Goal: Book appointment/travel/reservation

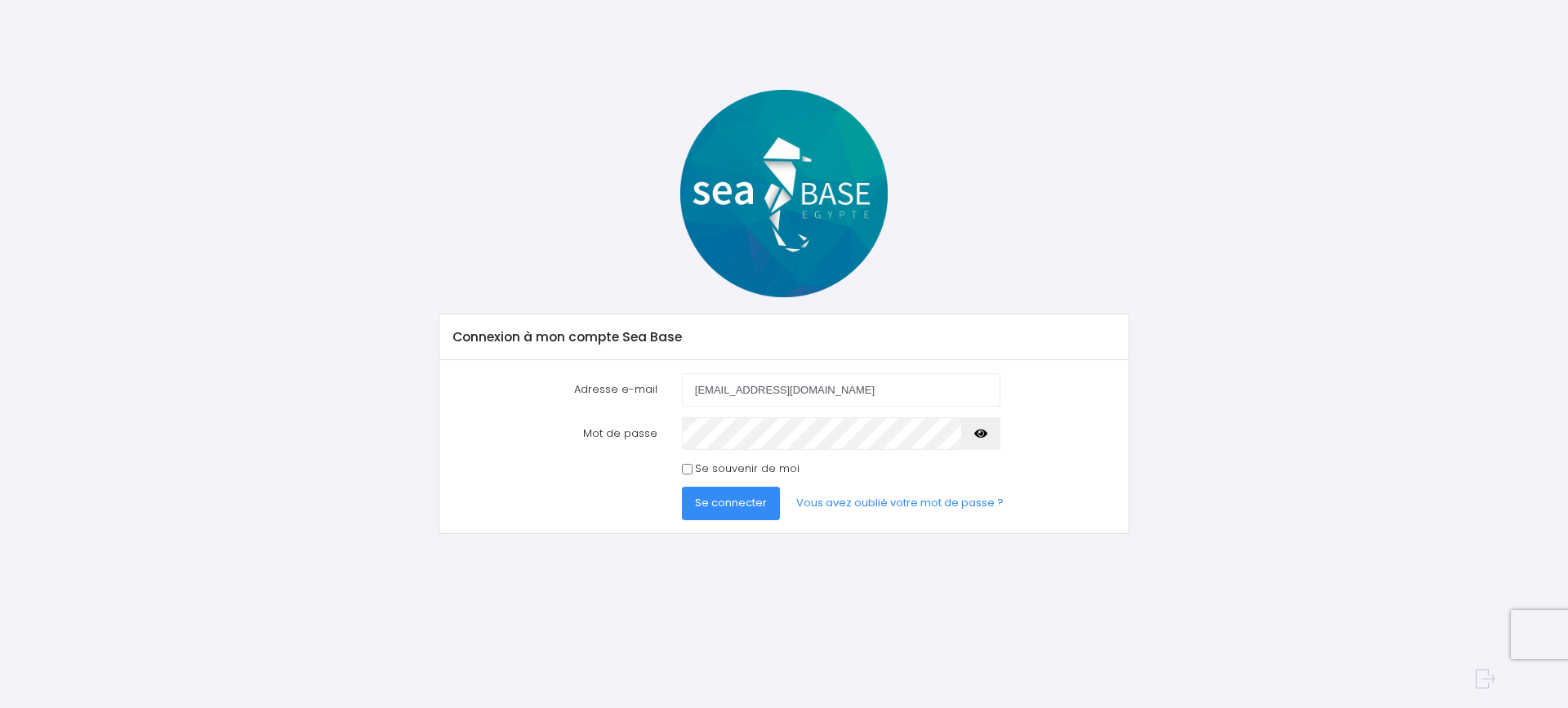
type input "f.paccot@laposte.net"
click at [684, 469] on input "Se souvenir de moi" at bounding box center [687, 468] width 11 height 11
checkbox input "true"
click at [732, 503] on span "Se connecter" at bounding box center [731, 502] width 72 height 16
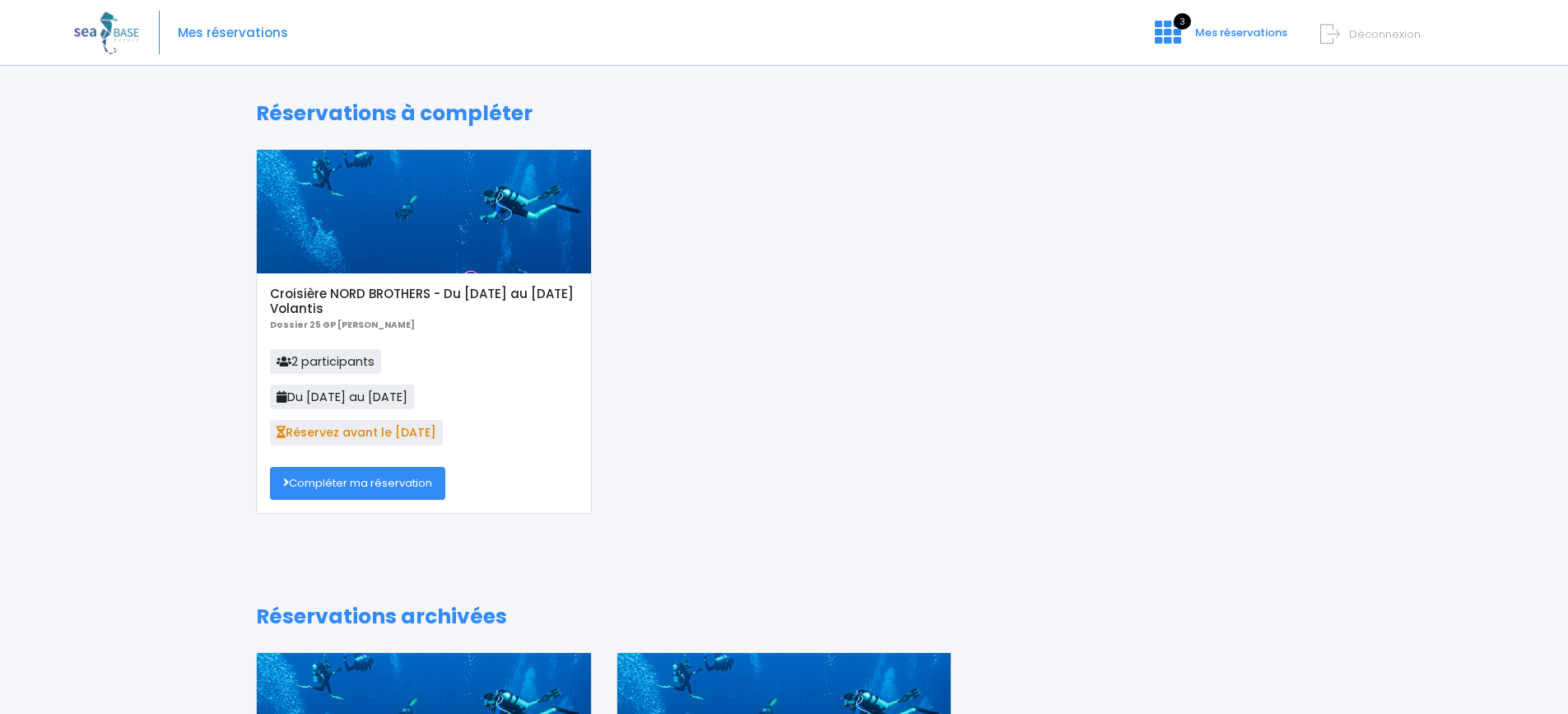
click at [364, 482] on link "Compléter ma réservation" at bounding box center [357, 483] width 175 height 33
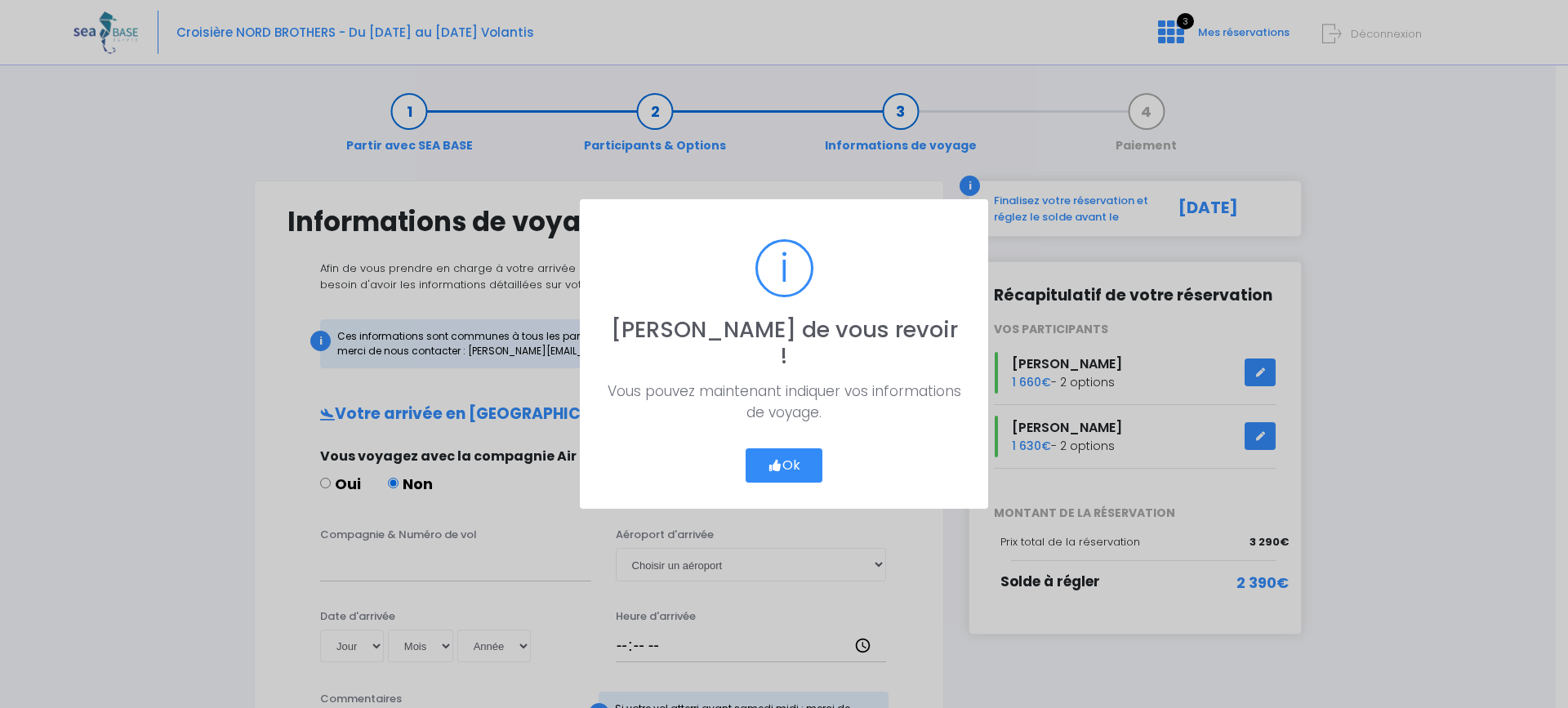
click at [784, 451] on button "Ok" at bounding box center [784, 465] width 77 height 34
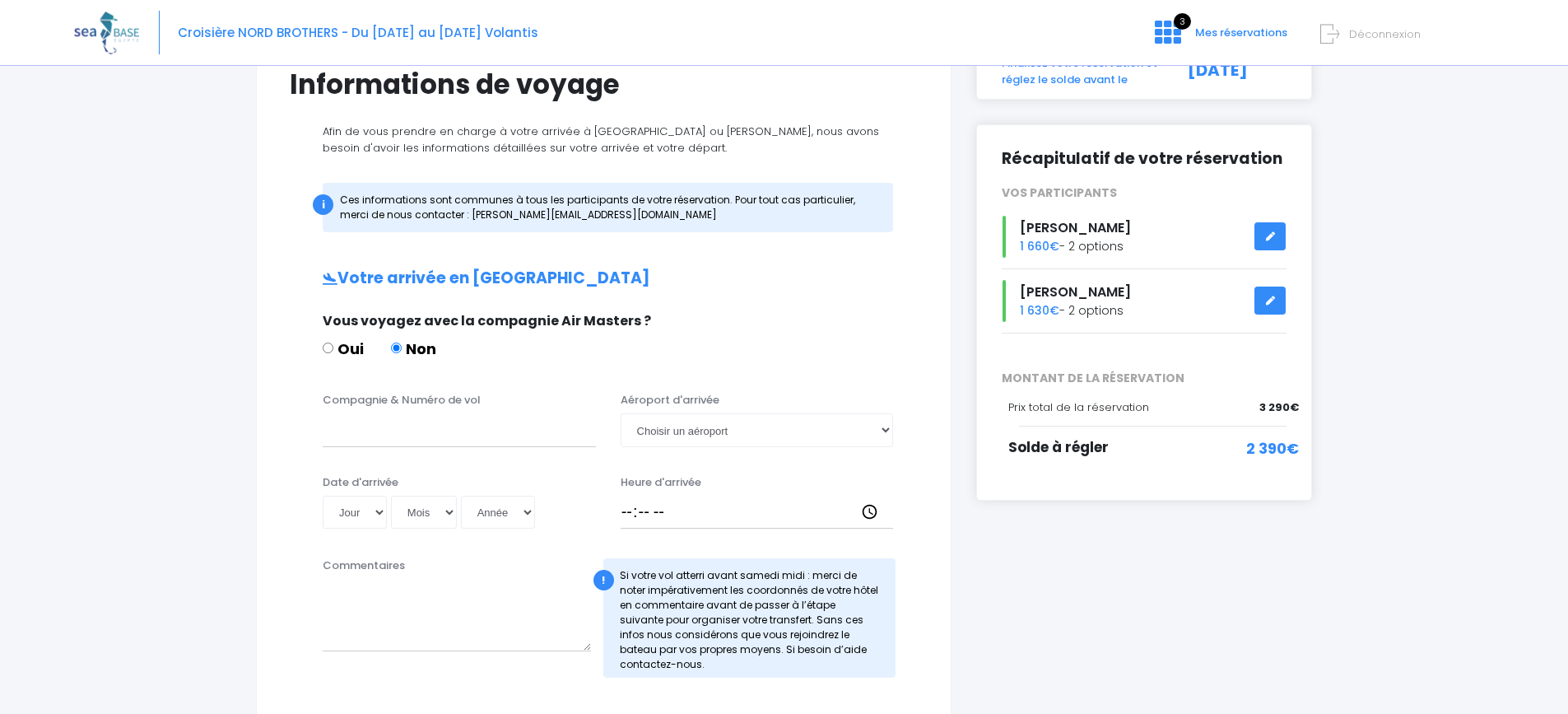
scroll to position [164, 0]
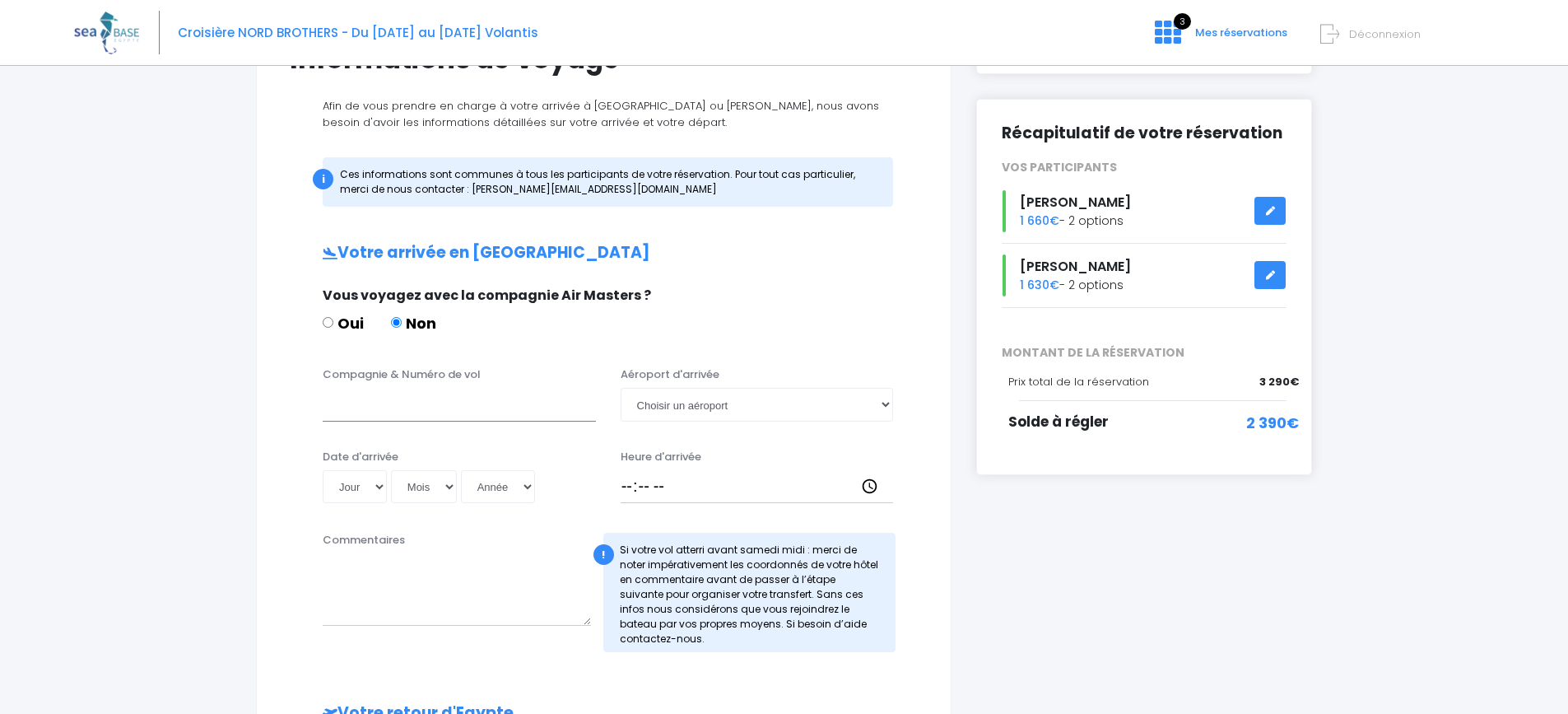
click at [482, 404] on input "Compagnie & Numéro de vol" at bounding box center [459, 405] width 274 height 33
type input "TO8066"
click at [664, 401] on select "Choisir un aéroport Hurghada Marsa Alam" at bounding box center [758, 405] width 274 height 33
select select "Hurghada"
click at [621, 388] on select "Choisir un aéroport Hurghada Marsa Alam" at bounding box center [758, 405] width 274 height 33
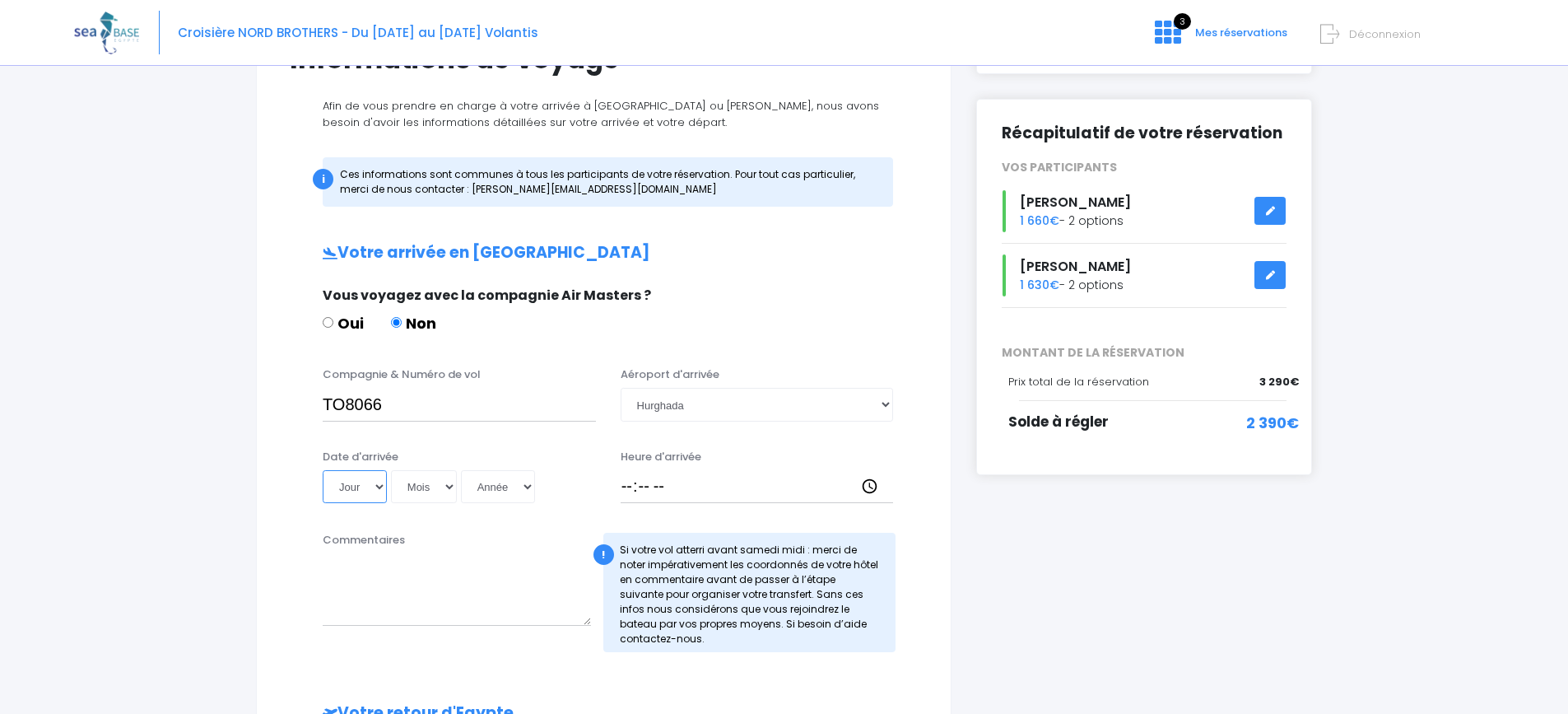
click at [358, 492] on select "Jour 01 02 03 04 05 06 07 08 09 10 11 12 13 14 15 16 17 18 19 20 21 22 23 24 25…" at bounding box center [355, 487] width 65 height 33
select select "08"
click at [323, 470] on select "Jour 01 02 03 04 05 06 07 08 09 10 11 12 13 14 15 16 17 18 19 20 21 22 23 24 25…" at bounding box center [355, 487] width 65 height 33
click at [451, 487] on select "Mois 01 02 03 04 05 06 07 08 09 10 11 12" at bounding box center [423, 487] width 65 height 33
select select "11"
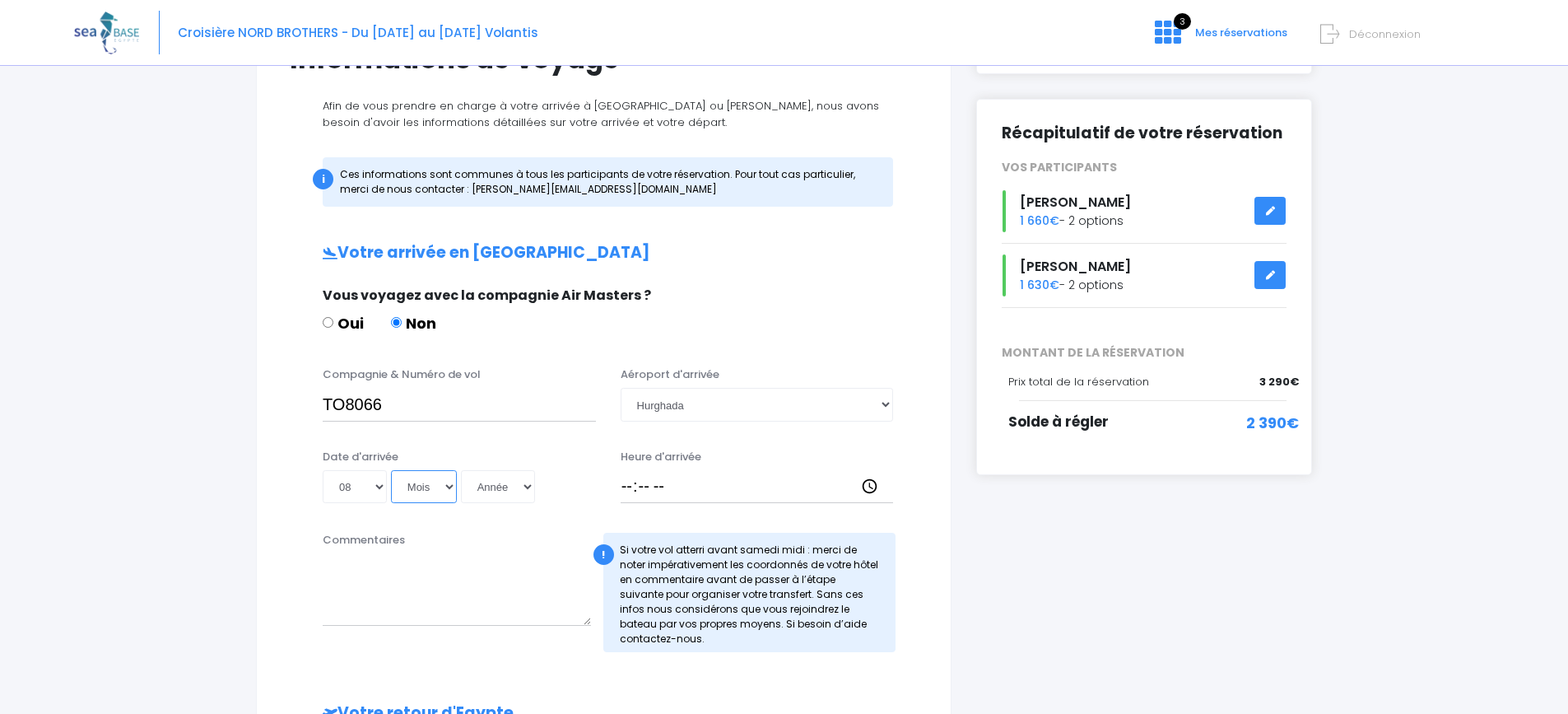
click at [391, 470] on select "Mois 01 02 03 04 05 06 07 08 09 10 11 12" at bounding box center [423, 487] width 65 height 33
click at [513, 490] on select "Année 2045 2044 2043 2042 2041 2040 2039 2038 2037 2036 2035 2034 2033 2032 203…" at bounding box center [499, 487] width 74 height 33
select select "2025"
click at [461, 470] on select "Année 2045 2044 2043 2042 2041 2040 2039 2038 2037 2036 2035 2034 2033 2032 203…" at bounding box center [499, 487] width 74 height 33
type input "2025-11-08"
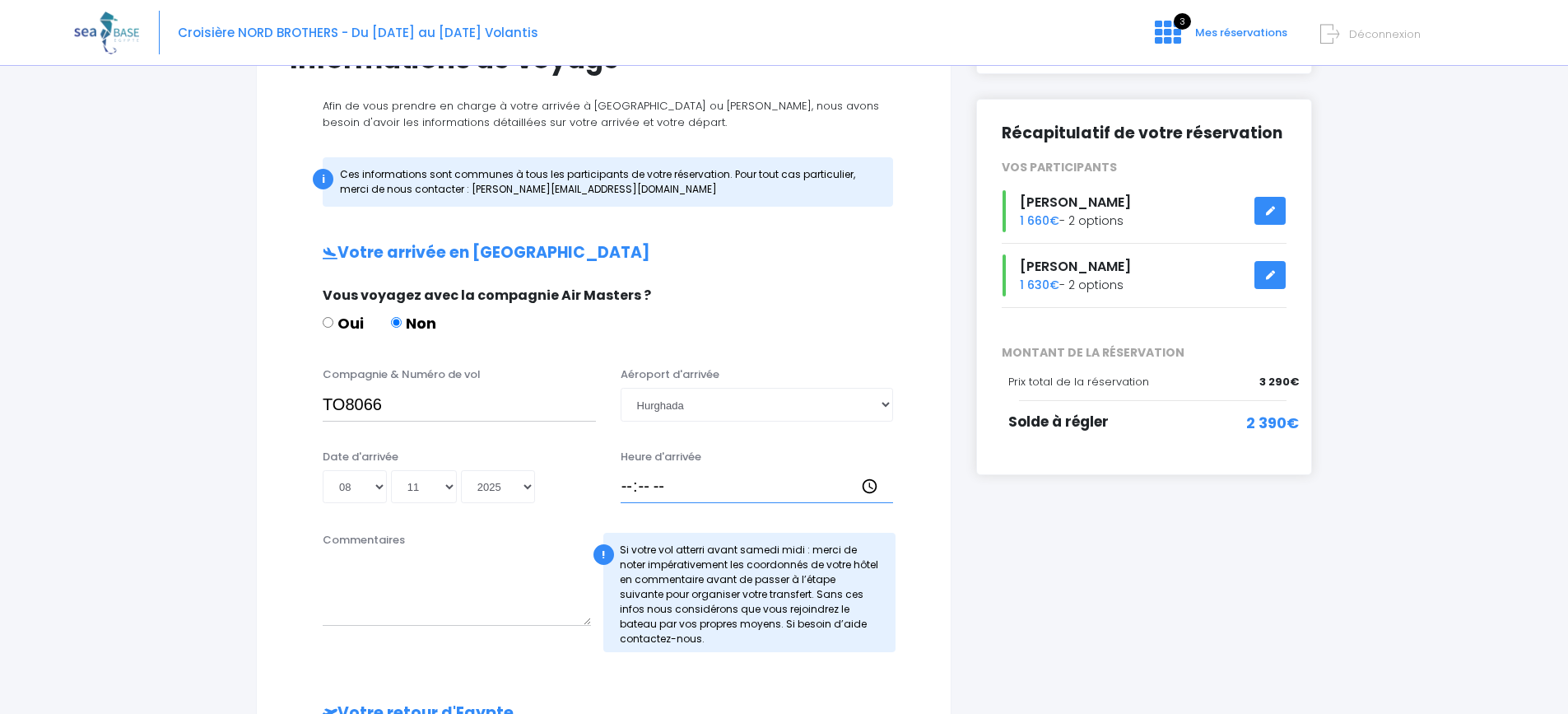
click at [657, 488] on input "Heure d'arrivée" at bounding box center [758, 487] width 274 height 33
click at [623, 487] on input "Heure d'arrivée" at bounding box center [758, 487] width 274 height 33
click at [643, 486] on input "Heure d'arrivée" at bounding box center [758, 487] width 274 height 33
drag, startPoint x: 872, startPoint y: 485, endPoint x: 659, endPoint y: 453, distance: 215.4
click at [873, 485] on input "Heure d'arrivée" at bounding box center [758, 487] width 274 height 33
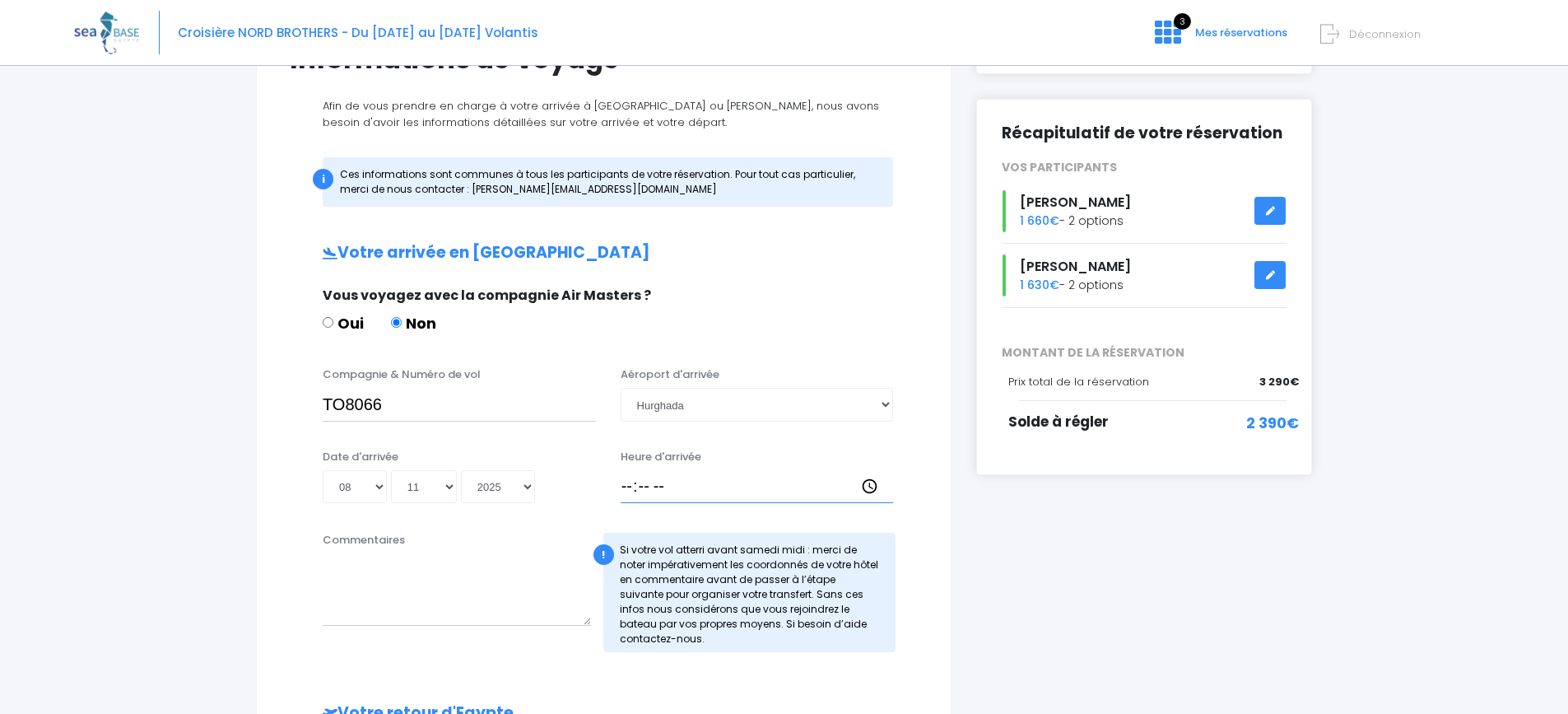
click at [870, 485] on input "Heure d'arrivée" at bounding box center [758, 487] width 274 height 33
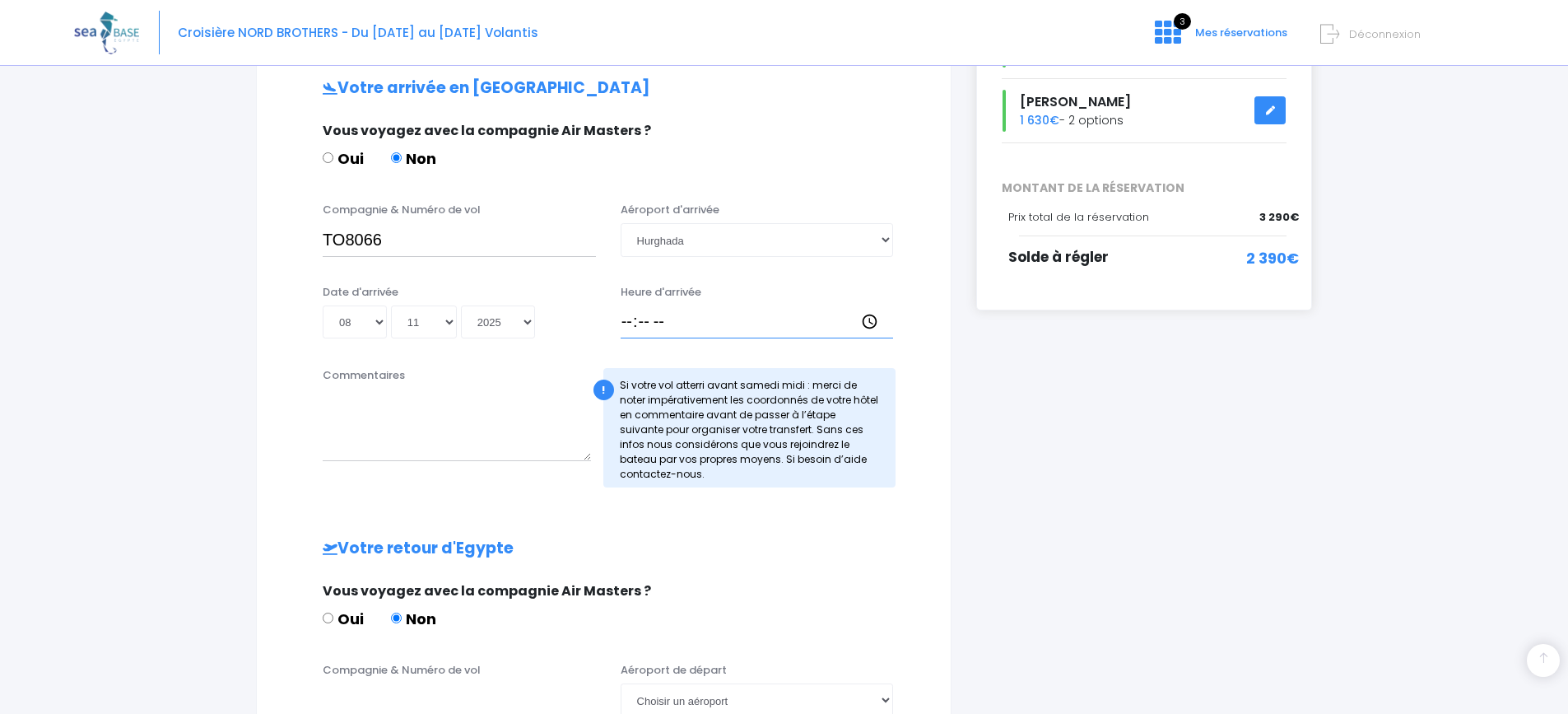
click at [795, 333] on input "Heure d'arrivée" at bounding box center [758, 322] width 274 height 33
click at [806, 243] on select "Choisir un aéroport Hurghada Marsa Alam" at bounding box center [758, 240] width 274 height 33
click at [621, 223] on select "Choisir un aéroport Hurghada Marsa Alam" at bounding box center [758, 240] width 274 height 33
click at [883, 238] on select "Choisir un aéroport Hurghada Marsa Alam" at bounding box center [758, 240] width 274 height 33
click at [621, 223] on select "Choisir un aéroport Hurghada Marsa Alam" at bounding box center [758, 240] width 274 height 33
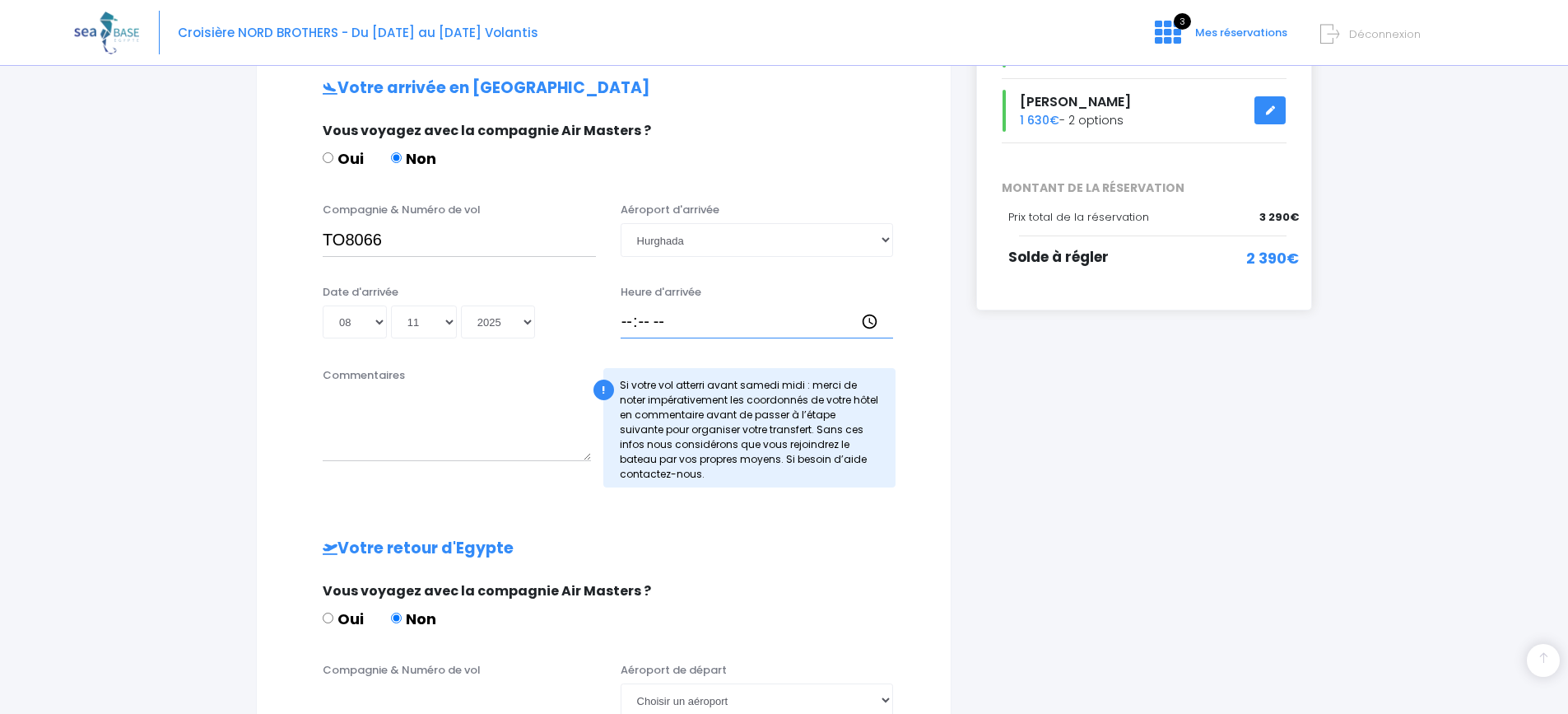
click at [648, 315] on input "Heure d'arrivée" at bounding box center [758, 322] width 274 height 33
click at [626, 320] on input "Heure d'arrivée" at bounding box center [758, 322] width 274 height 33
type input "18:30"
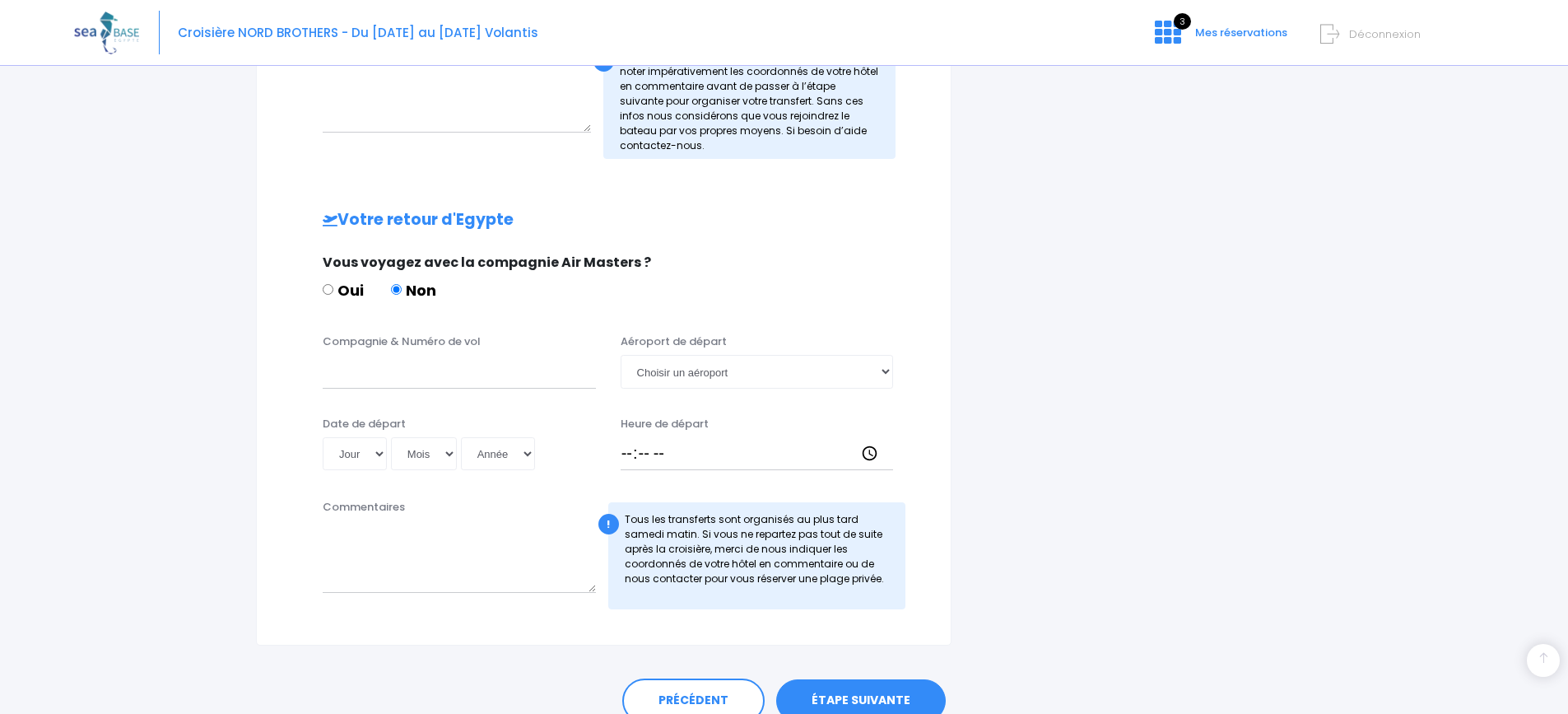
scroll to position [659, 0]
click at [453, 367] on input "Compagnie & Numéro de vol" at bounding box center [459, 371] width 274 height 33
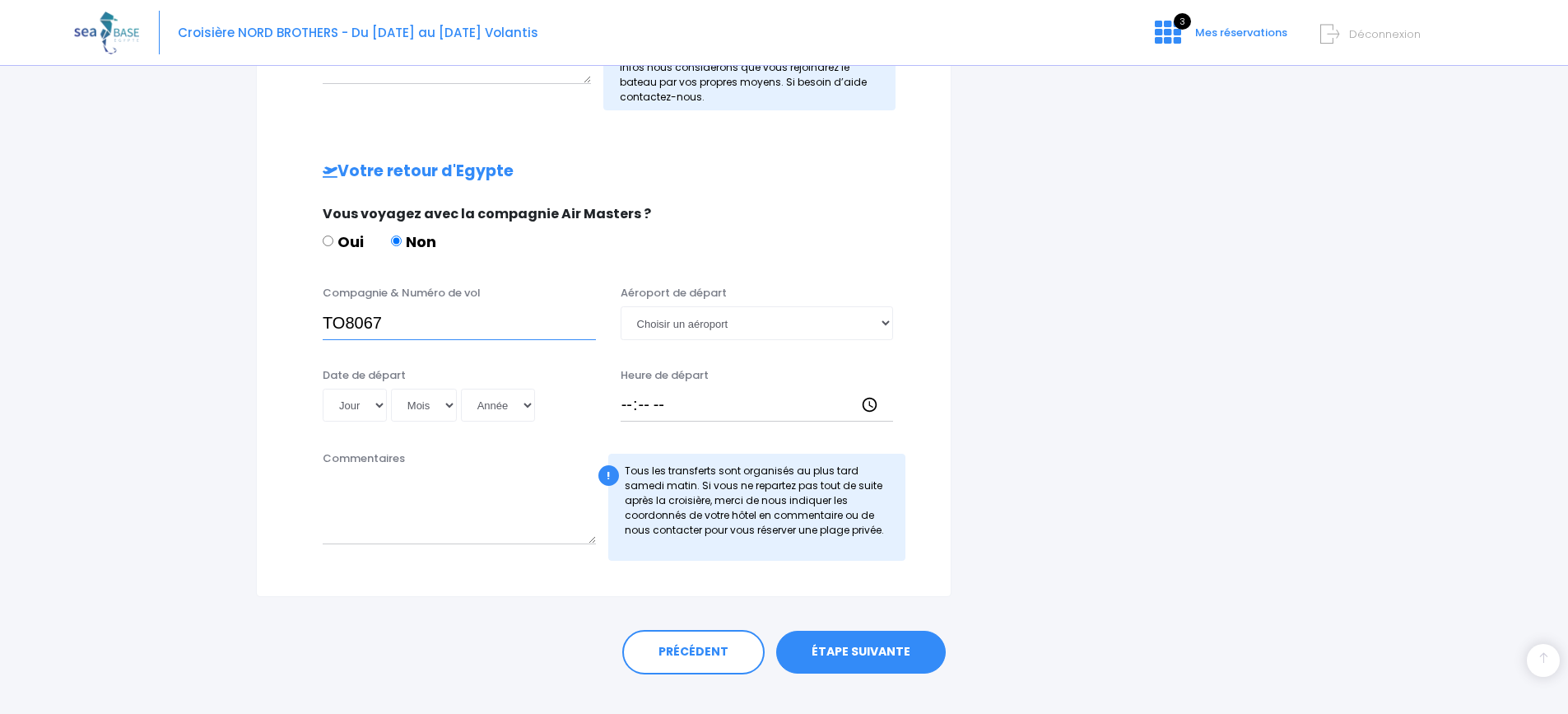
scroll to position [733, 0]
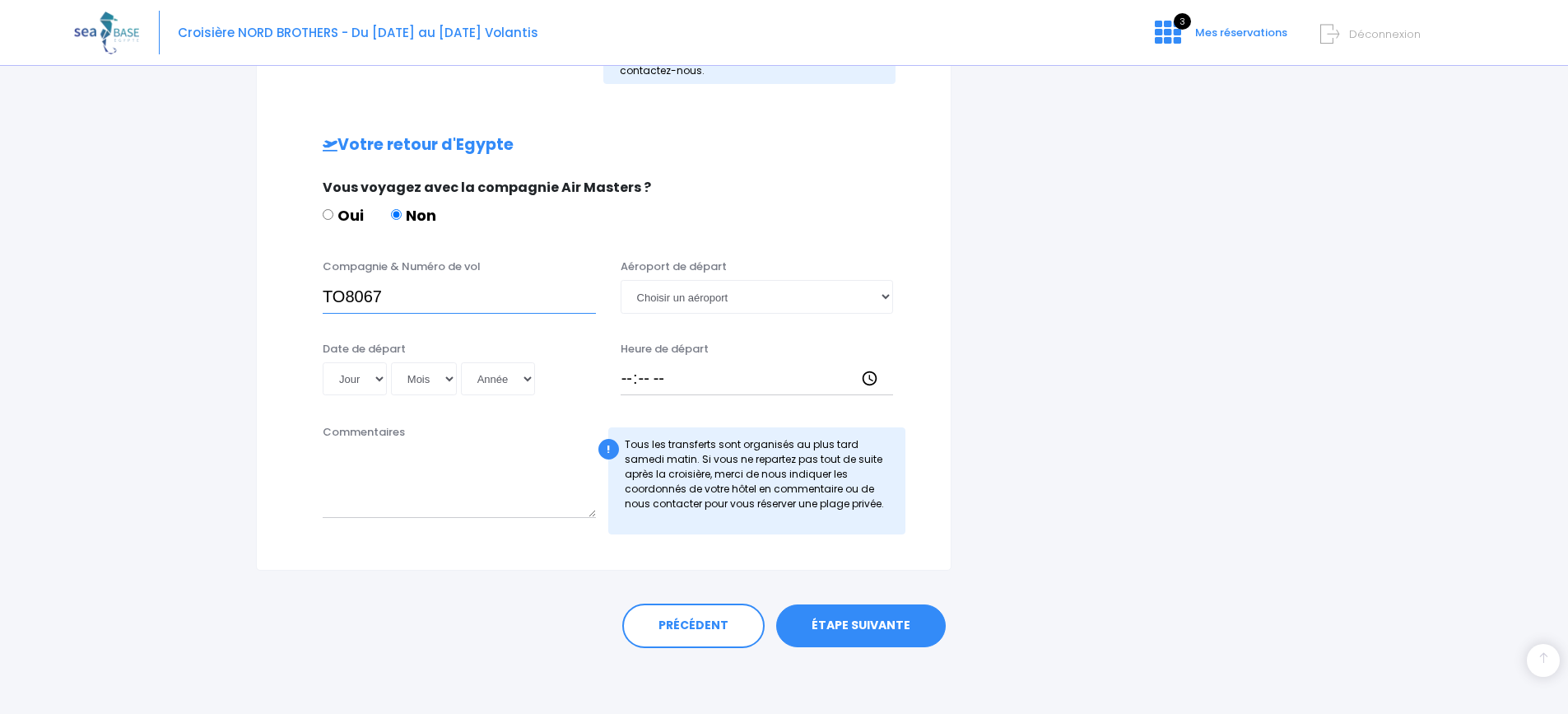
type input "TO8067"
click at [381, 379] on select "Jour 01 02 03 04 05 06 07 08 09 10 11 12 13 14 15 16 17 18 19 20 21 22 23 24 25…" at bounding box center [355, 379] width 65 height 33
select select "15"
click at [323, 362] on select "Jour 01 02 03 04 05 06 07 08 09 10 11 12 13 14 15 16 17 18 19 20 21 22 23 24 25…" at bounding box center [355, 379] width 65 height 33
click at [446, 380] on select "Mois 01 02 03 04 05 06 07 08 09 10 11 12" at bounding box center [423, 379] width 65 height 33
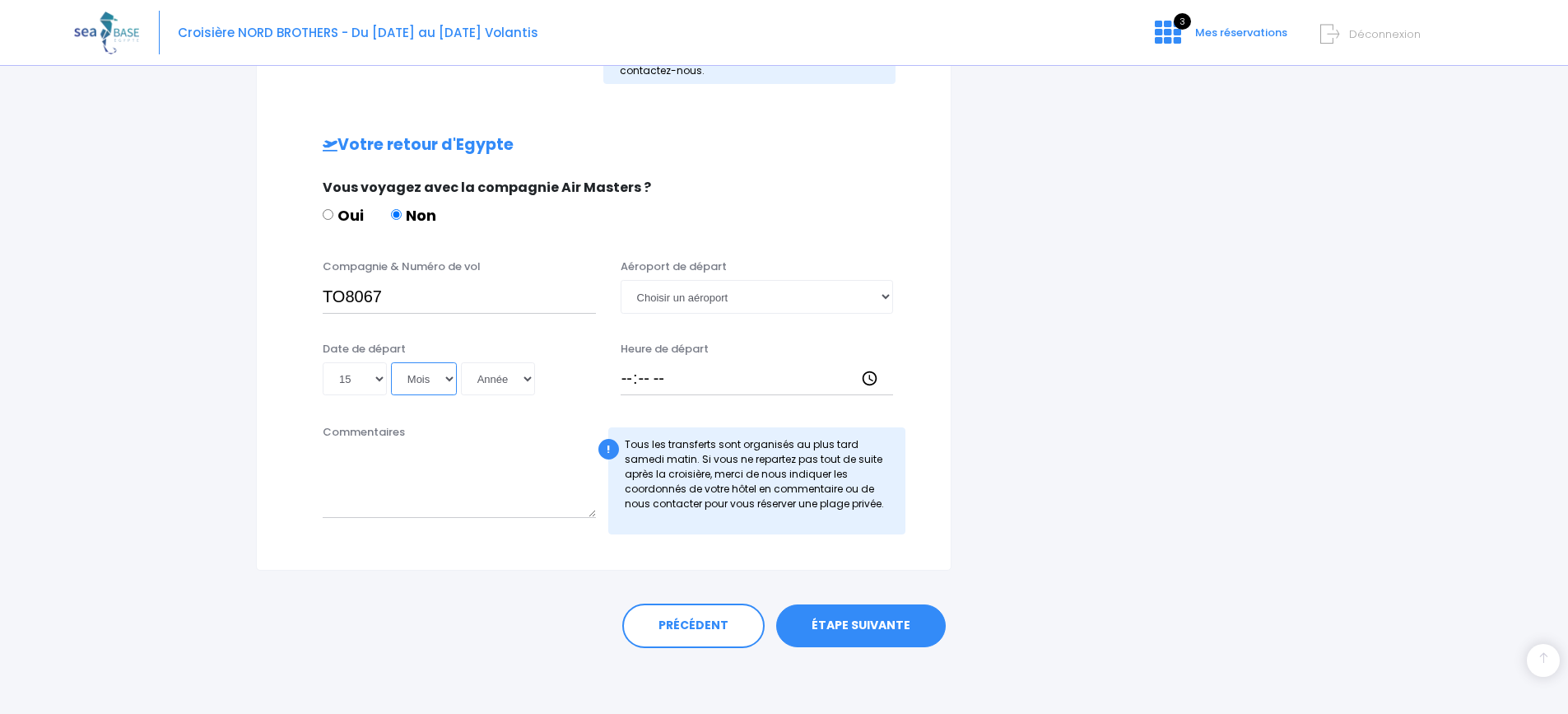
select select "11"
click at [391, 362] on select "Mois 01 02 03 04 05 06 07 08 09 10 11 12" at bounding box center [423, 379] width 65 height 33
click at [525, 383] on select "Année 2045 2044 2043 2042 2041 2040 2039 2038 2037 2036 2035 2034 2033 2032 203…" at bounding box center [499, 379] width 74 height 33
select select "2025"
click at [461, 362] on select "Année 2045 2044 2043 2042 2041 2040 2039 2038 2037 2036 2035 2034 2033 2032 203…" at bounding box center [499, 379] width 74 height 33
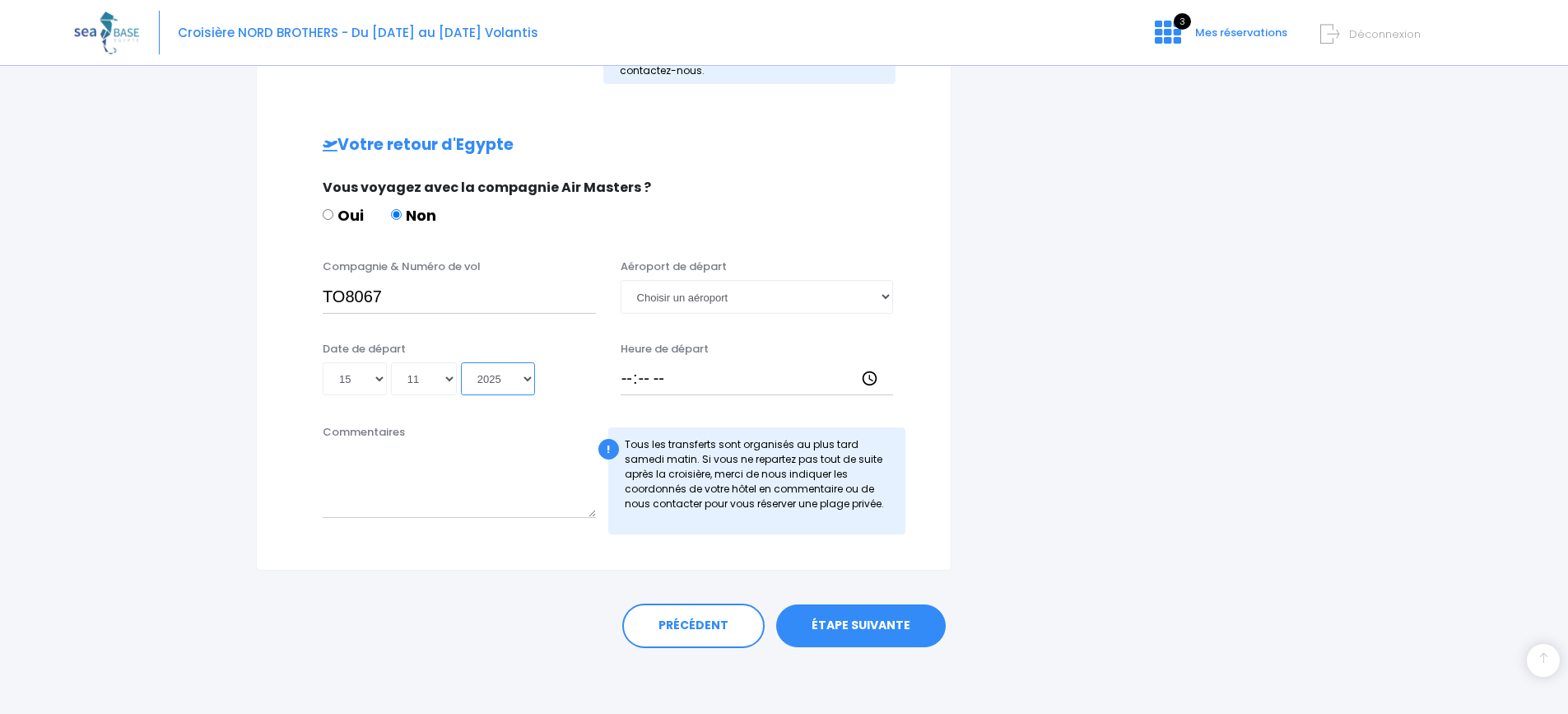
type input "2025-11-15"
click at [657, 295] on select "Choisir un aéroport Hurghada Marsa Alam" at bounding box center [758, 296] width 274 height 33
select select "Hurghada"
click at [621, 280] on select "Choisir un aéroport Hurghada Marsa Alam" at bounding box center [758, 296] width 274 height 33
click at [647, 380] on input "Heure de départ" at bounding box center [758, 379] width 274 height 33
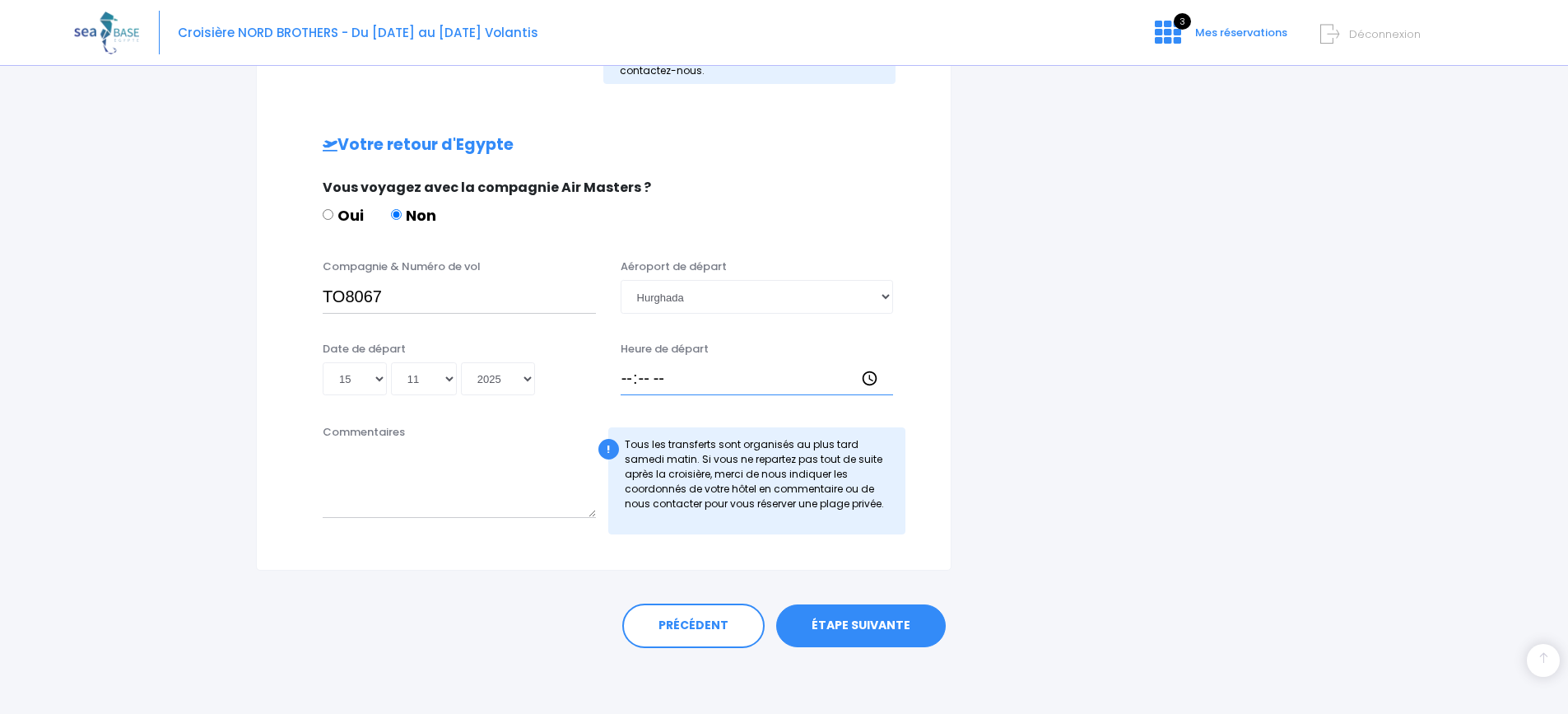
click at [627, 383] on input "Heure de départ" at bounding box center [758, 379] width 274 height 33
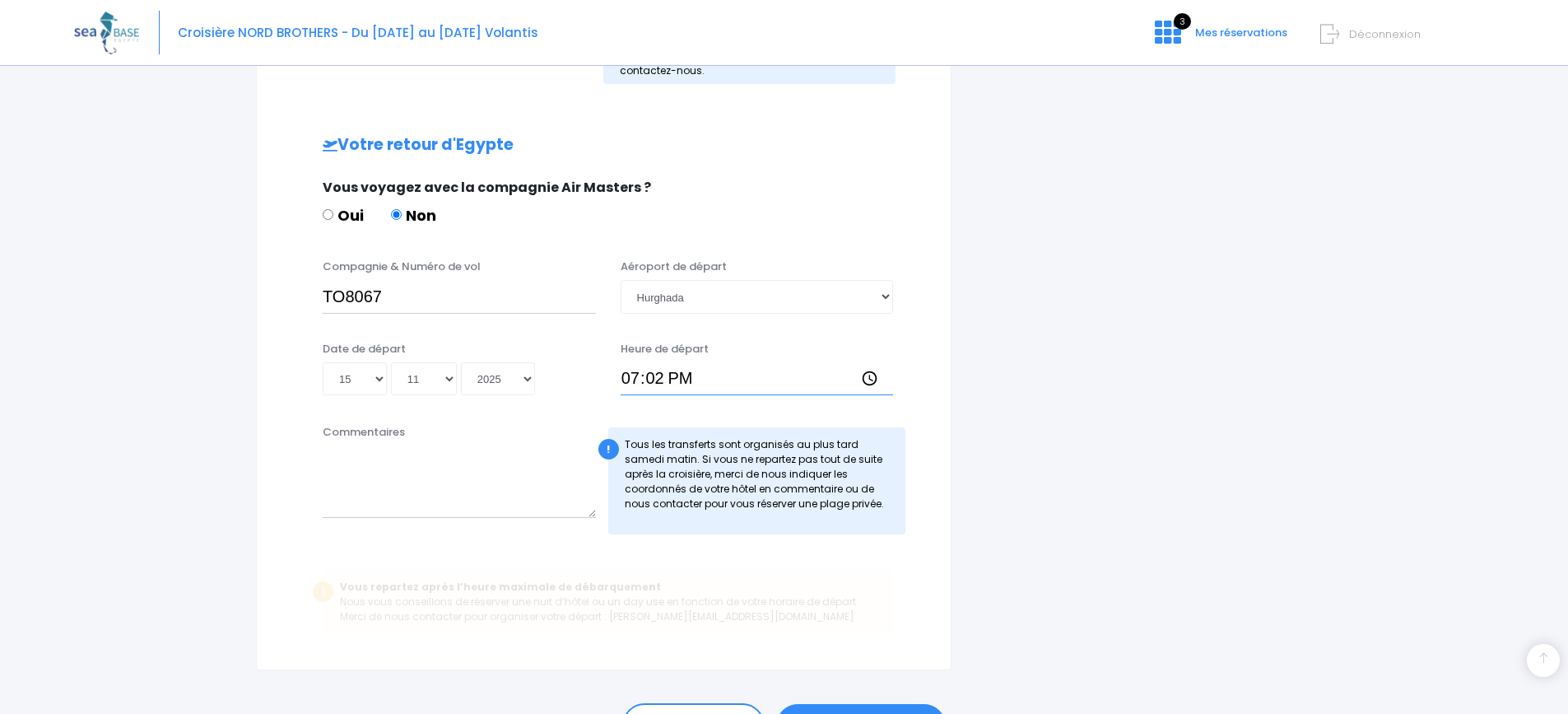
type input "19:25"
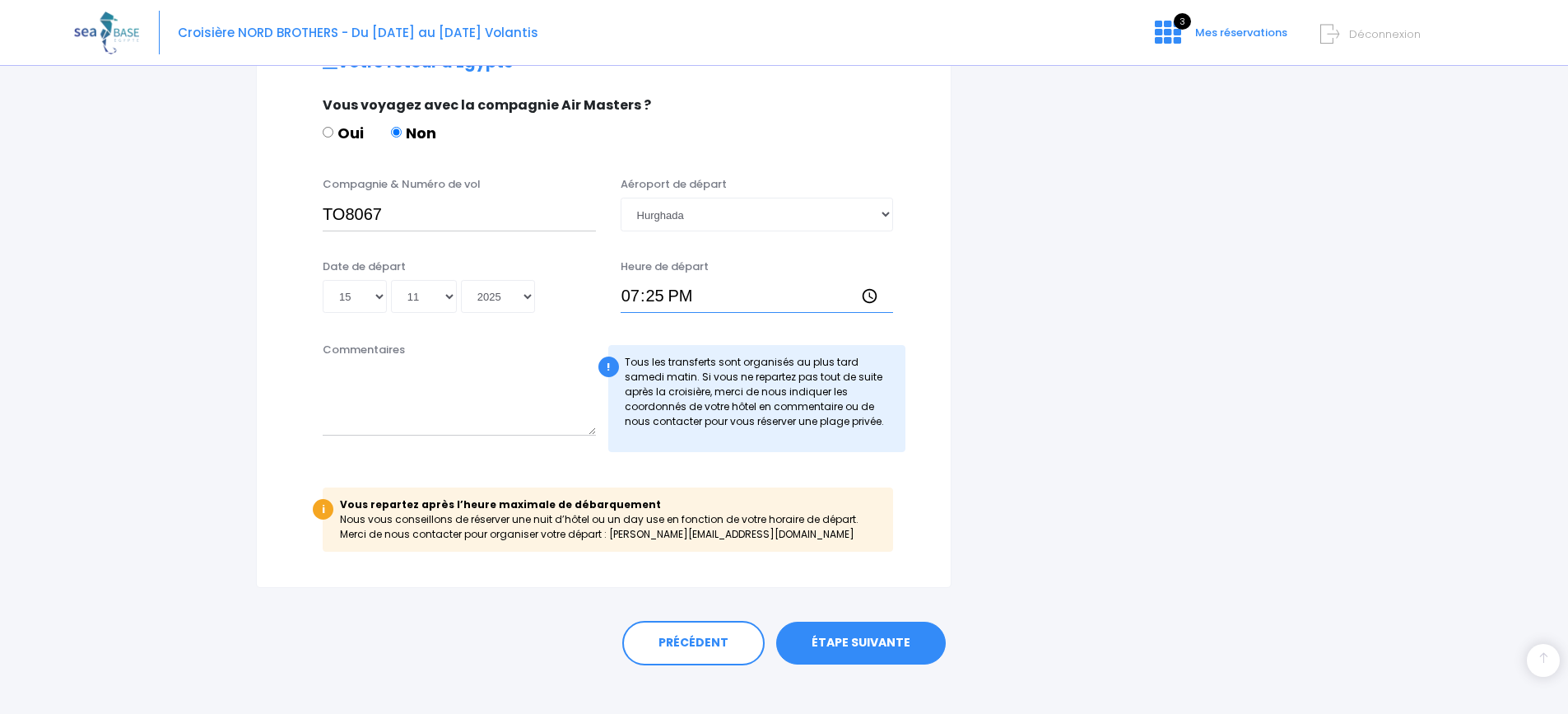
scroll to position [832, 0]
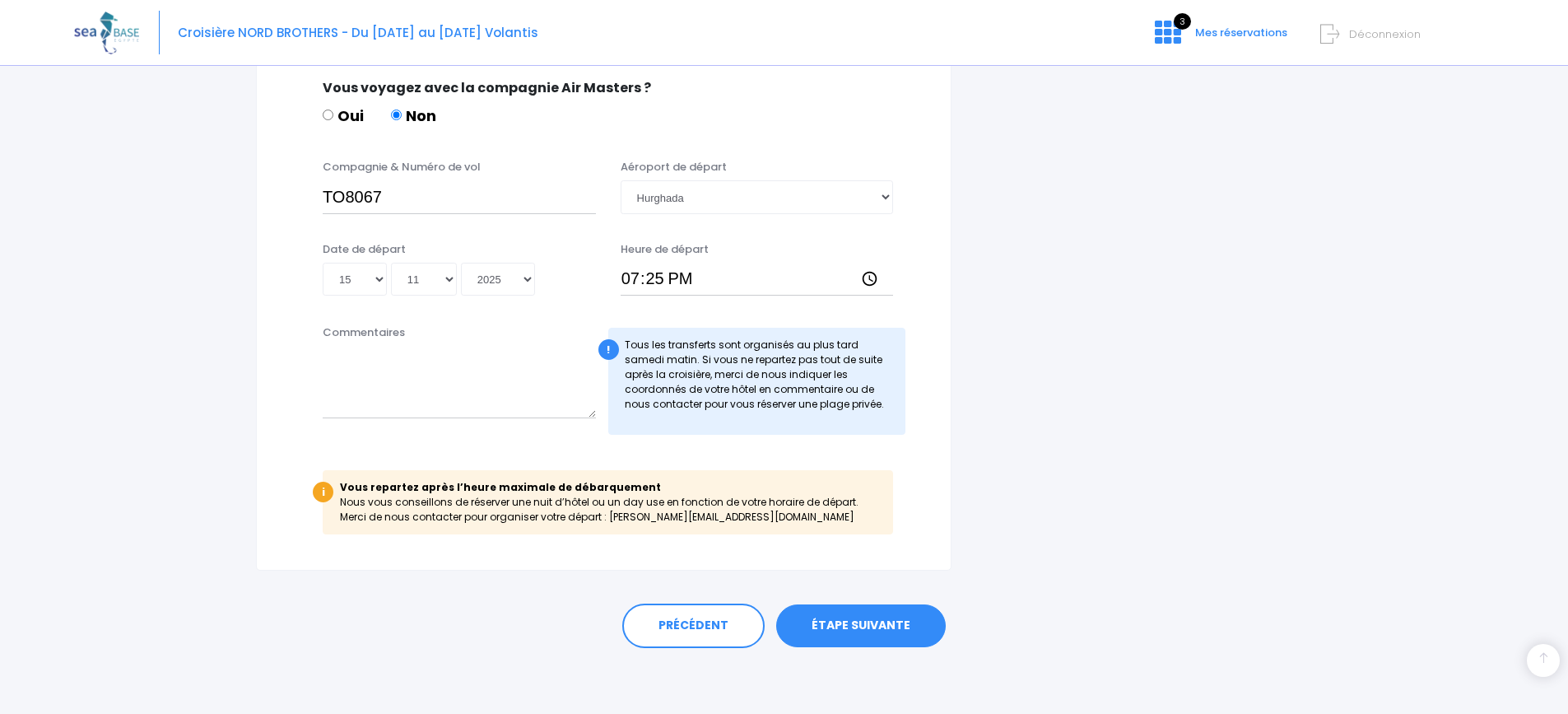
click at [864, 626] on link "ÉTAPE SUIVANTE" at bounding box center [860, 626] width 169 height 43
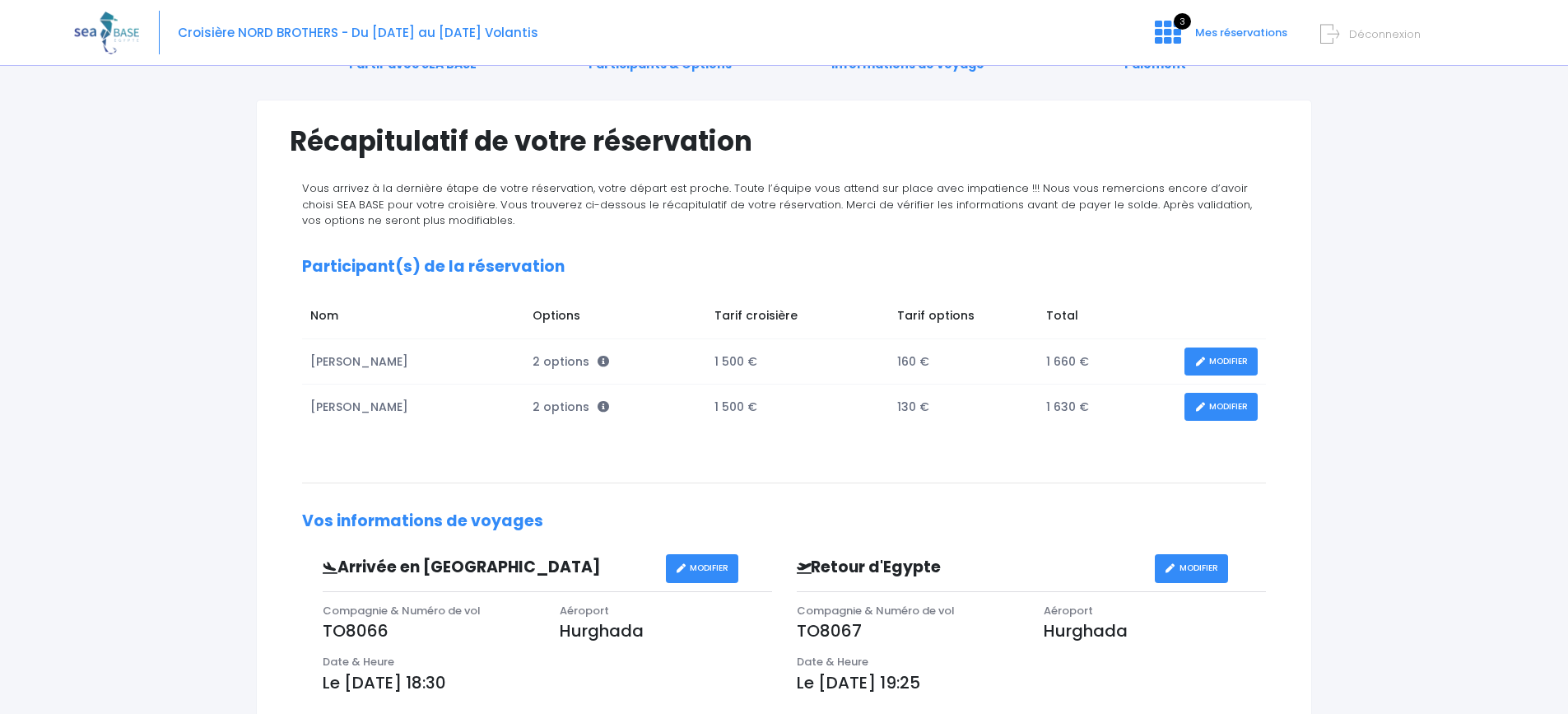
scroll to position [164, 0]
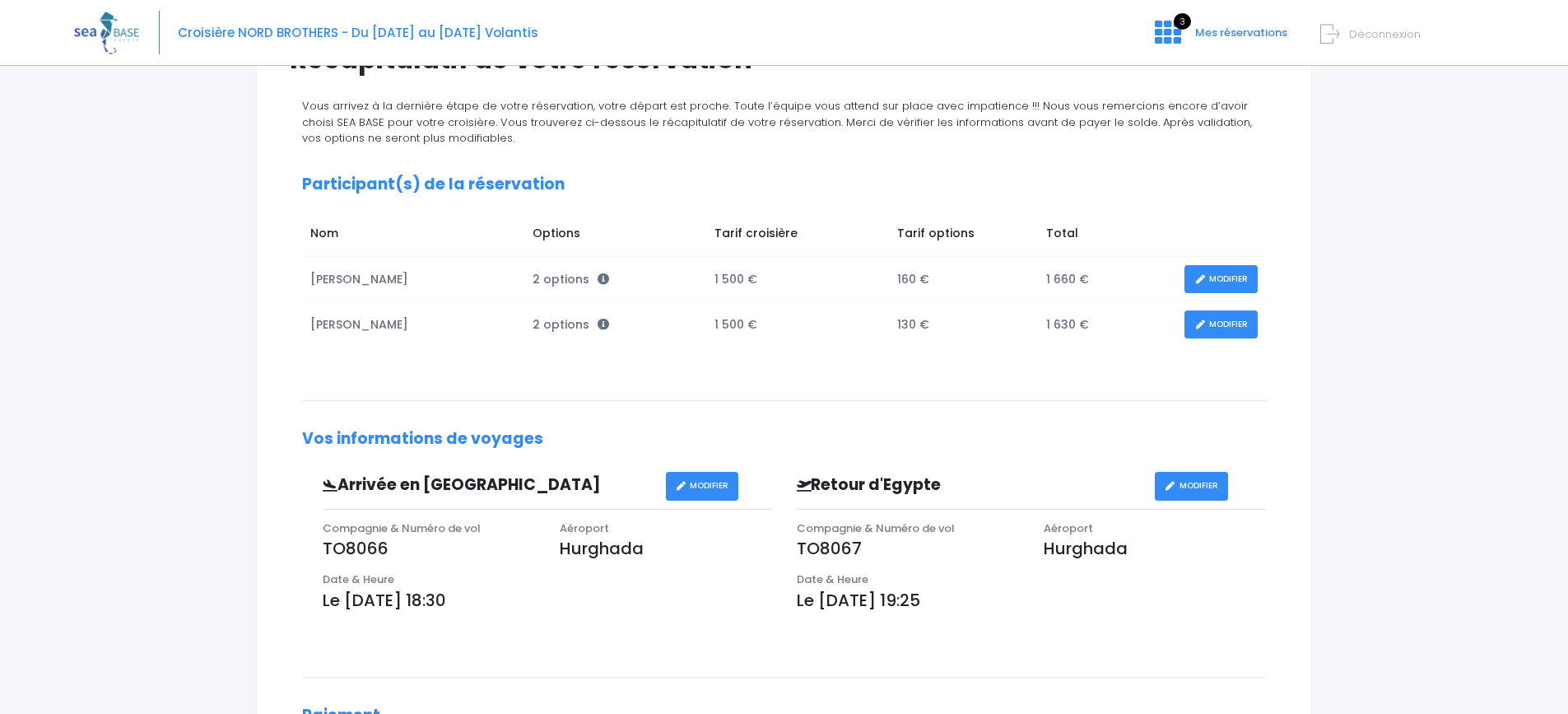
click at [1211, 325] on link "MODIFIER" at bounding box center [1221, 324] width 73 height 28
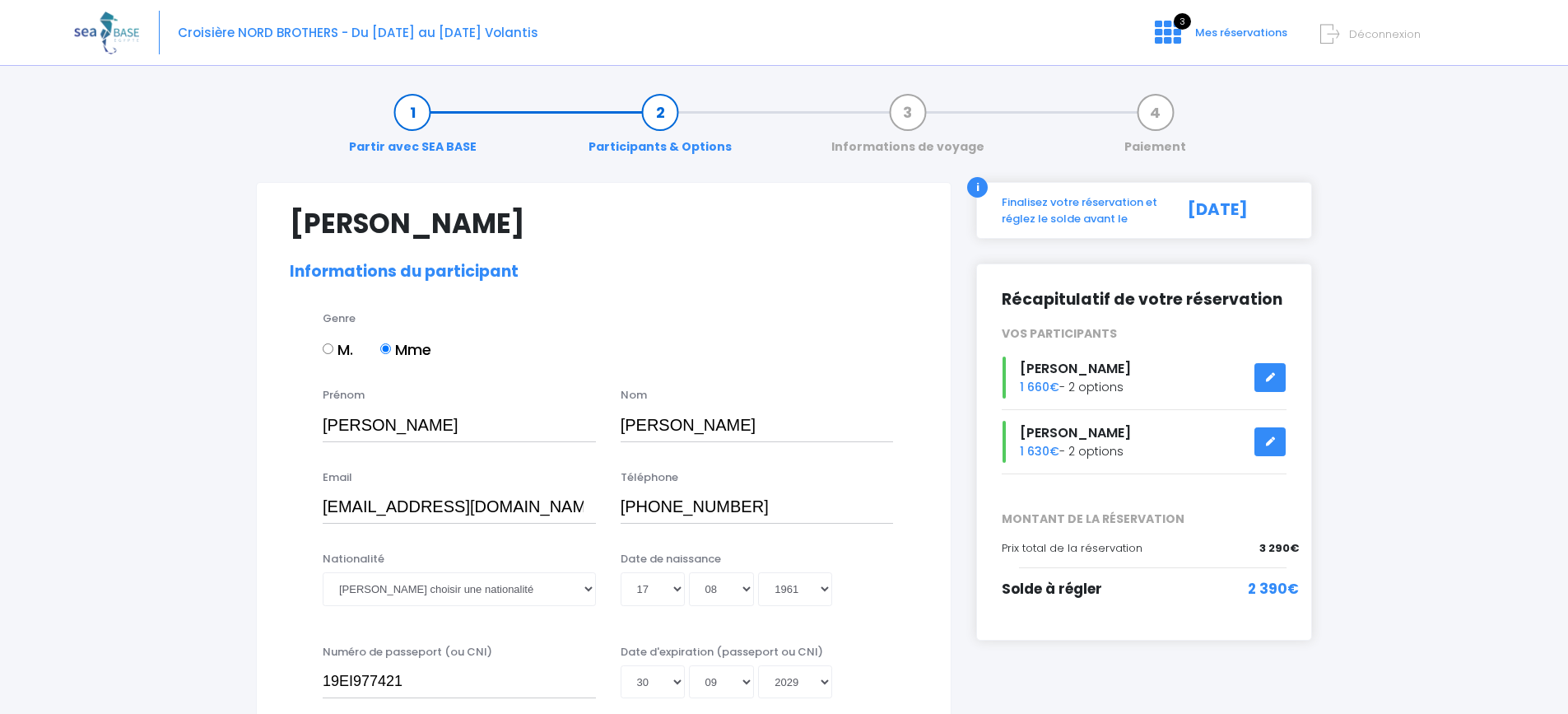
select select "PADI Deep diver"
select select "38/39"
select select "M"
select select "S"
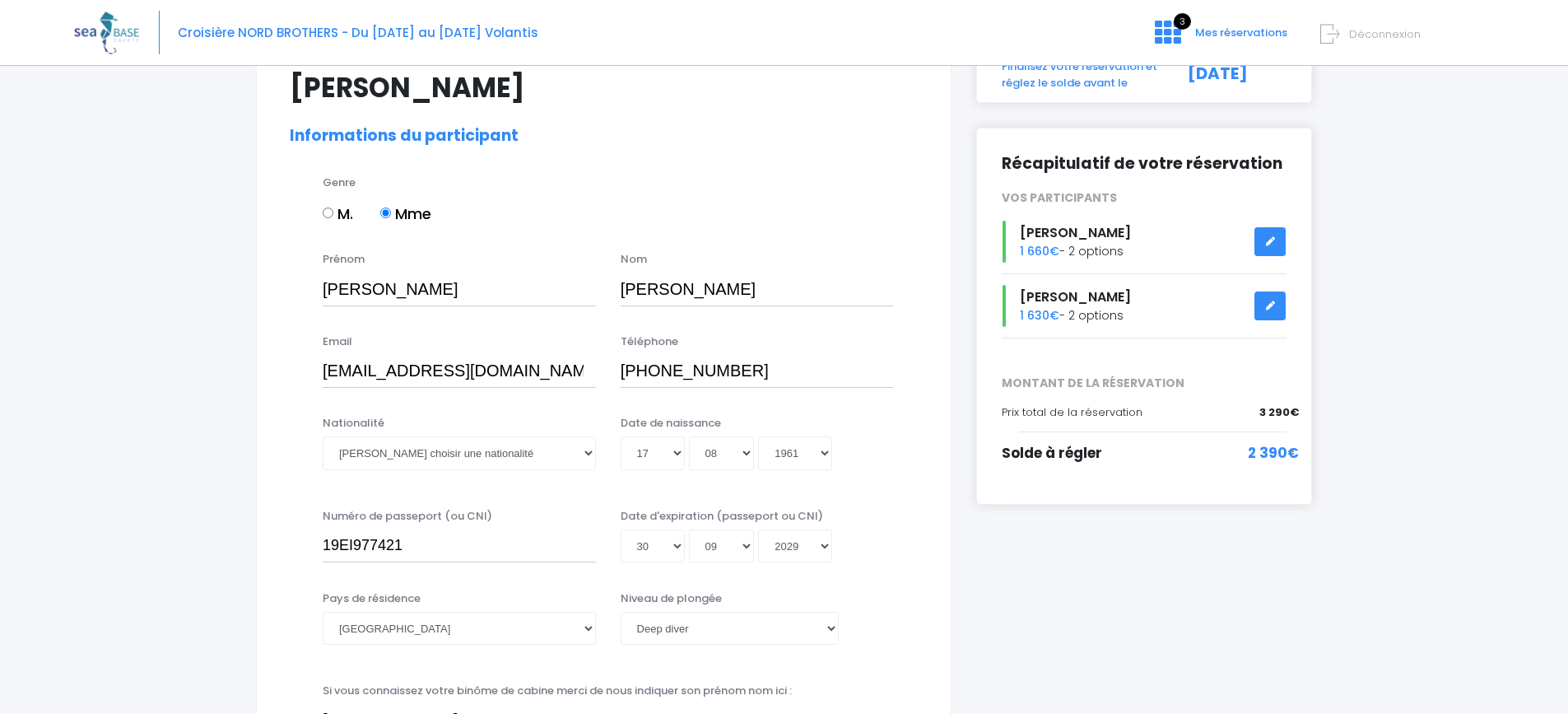
scroll to position [164, 0]
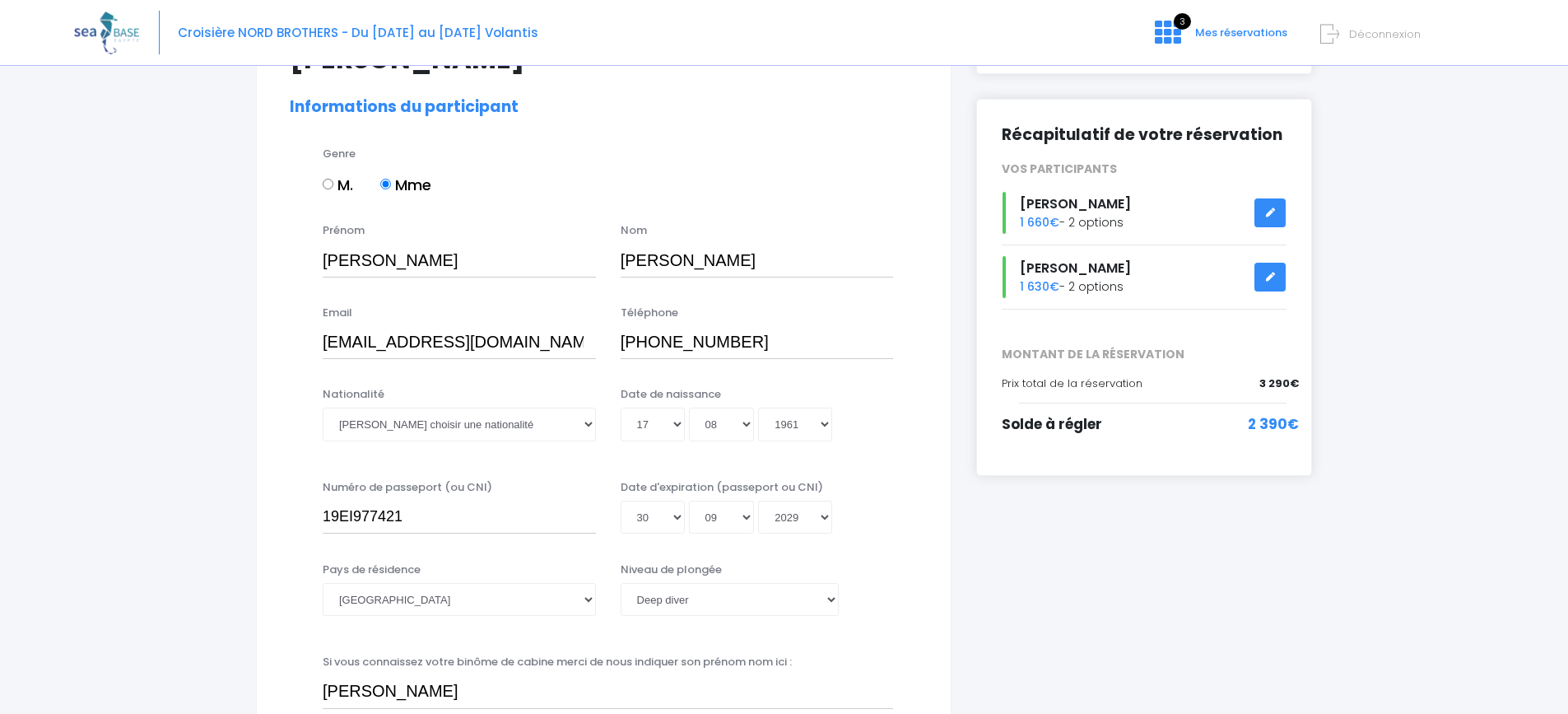
click at [1262, 277] on link at bounding box center [1270, 277] width 31 height 28
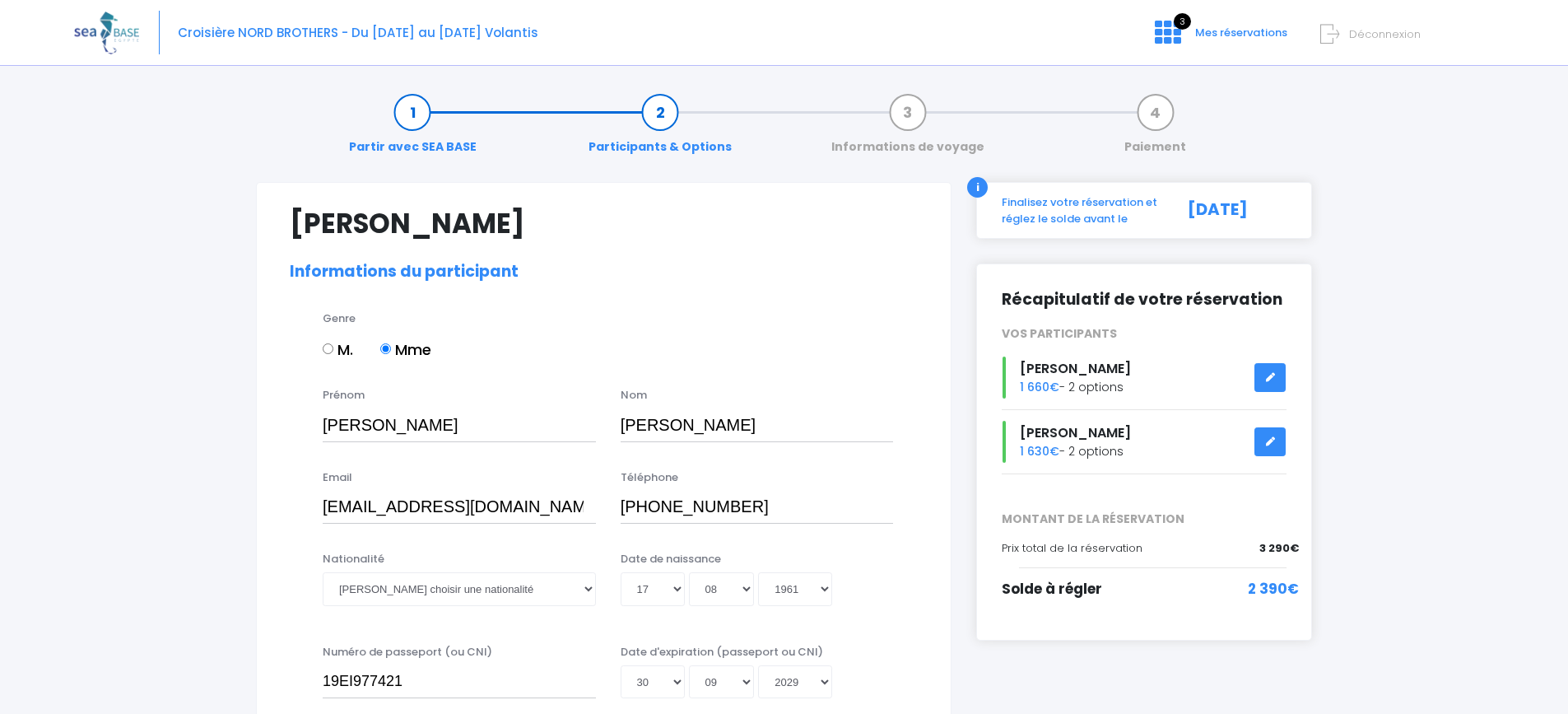
select select "PADI Deep diver"
select select "38/39"
select select "M"
select select "S"
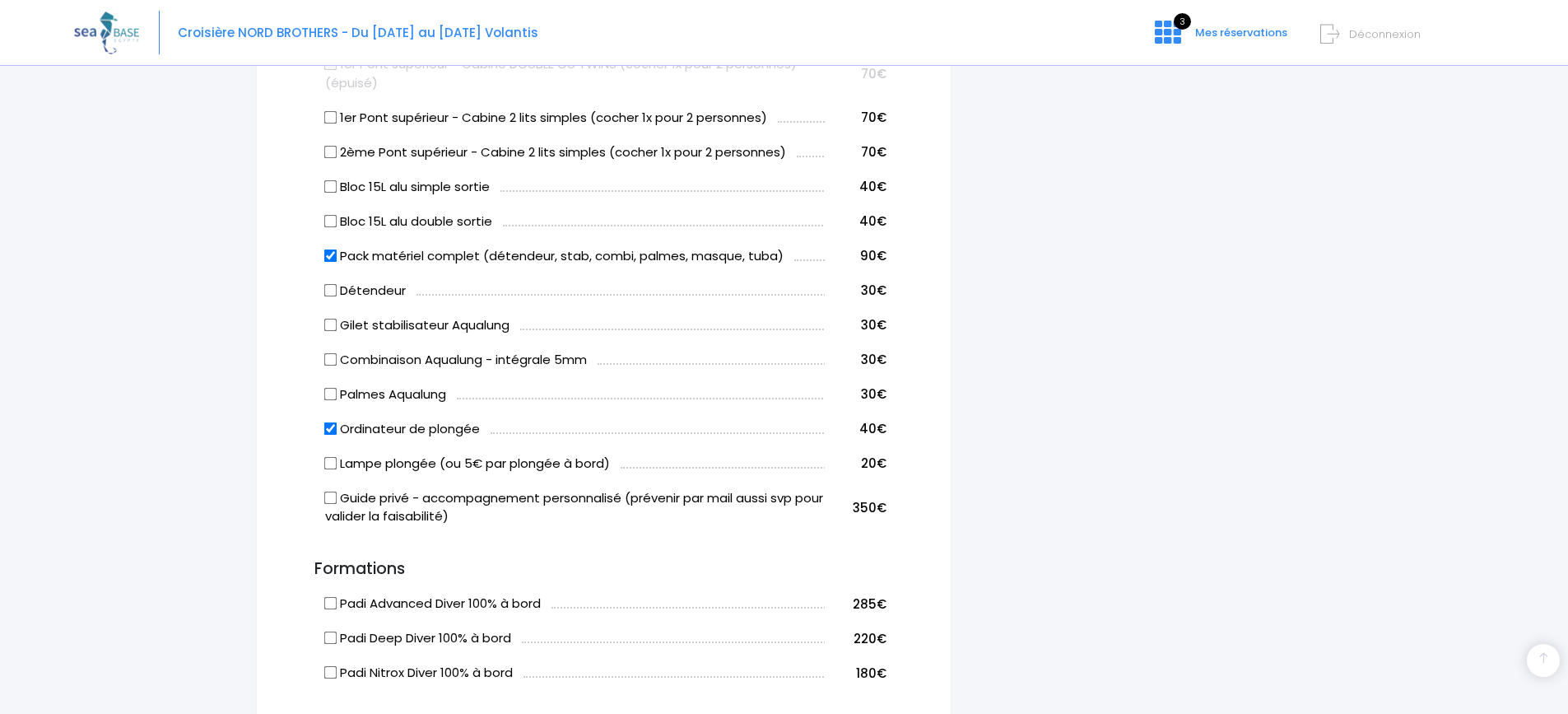
scroll to position [988, 0]
click at [330, 430] on input "Ordinateur de plongée" at bounding box center [330, 426] width 13 height 13
checkbox input "false"
click at [333, 257] on input "Pack matériel complet (détendeur, stab, combi, palmes, masque, tuba)" at bounding box center [330, 253] width 13 height 13
checkbox input "false"
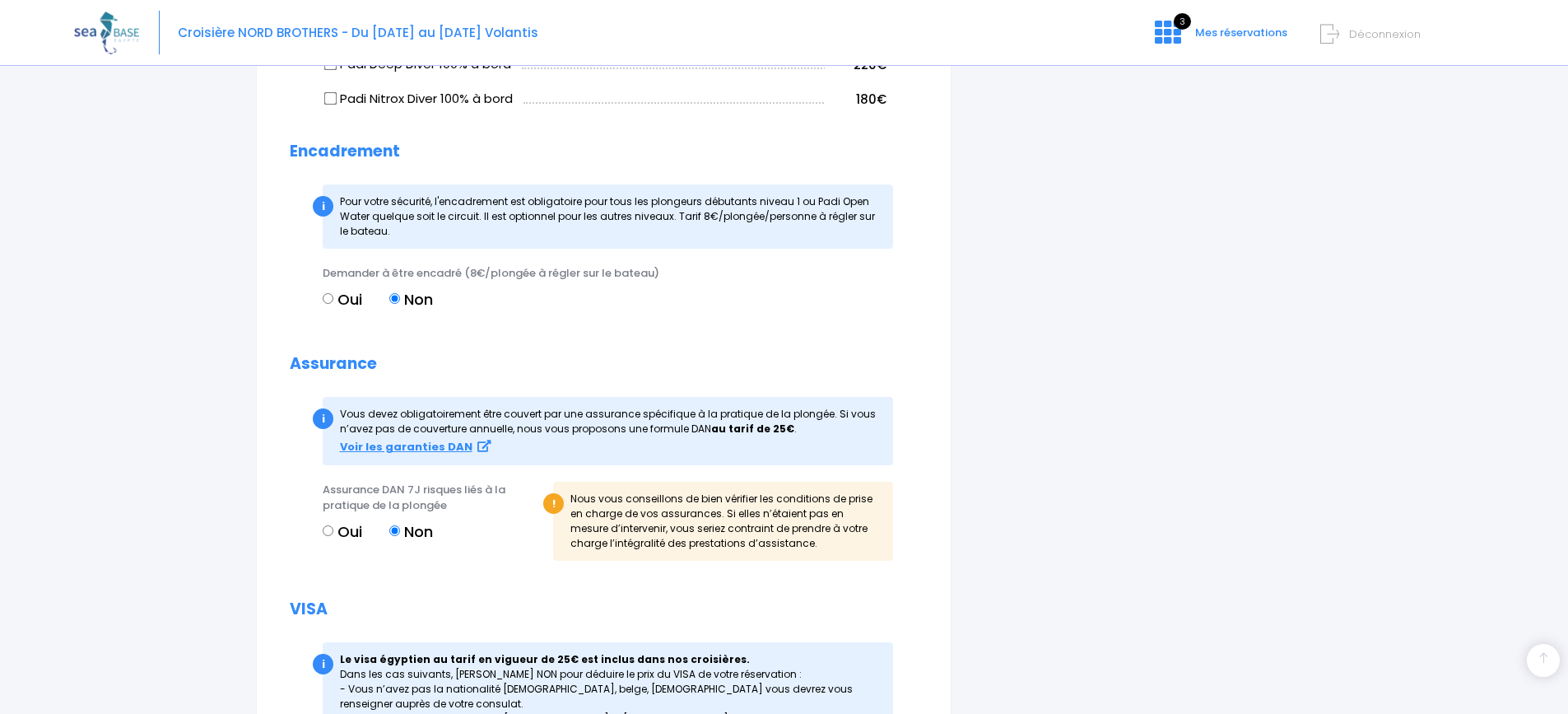
scroll to position [1565, 0]
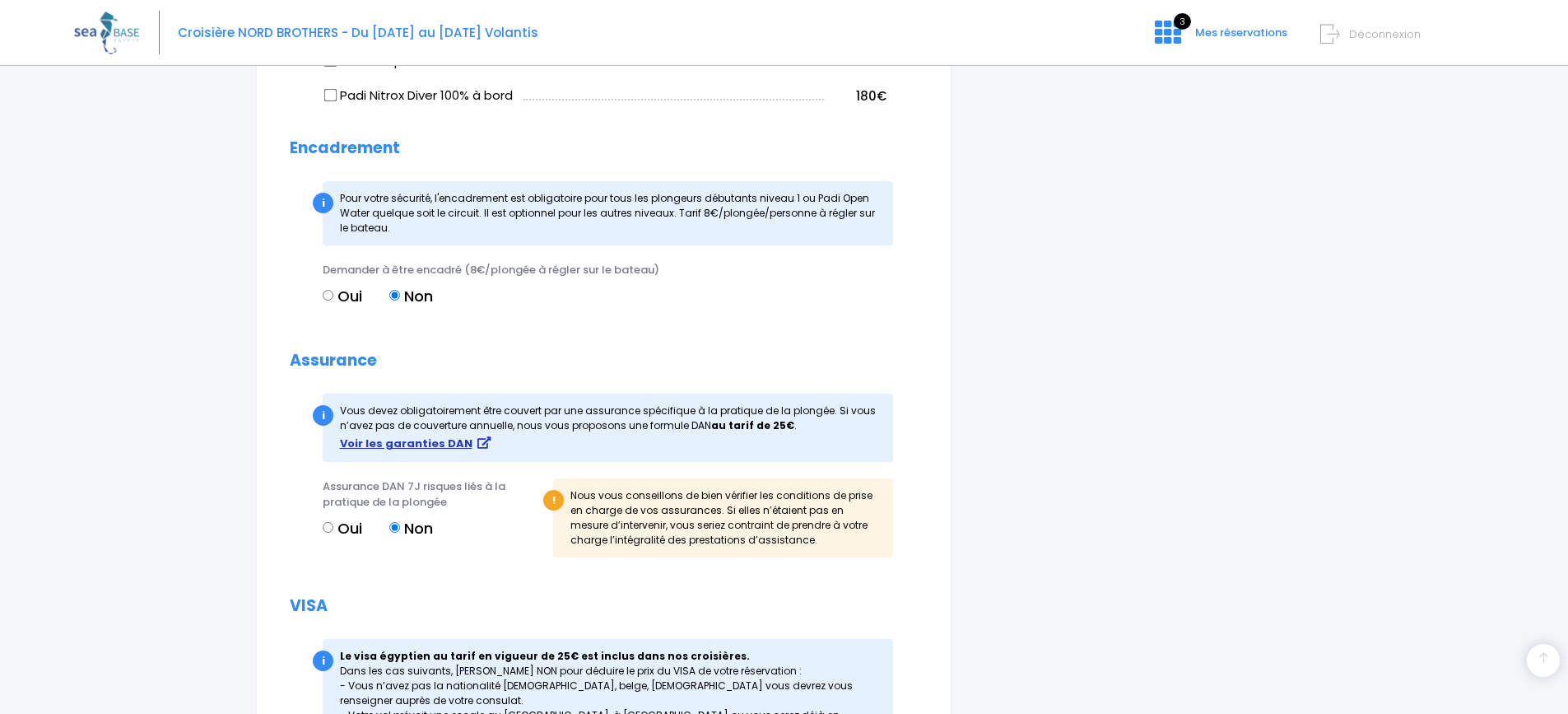
click at [415, 440] on strong "Voir les garanties DAN" at bounding box center [407, 443] width 133 height 16
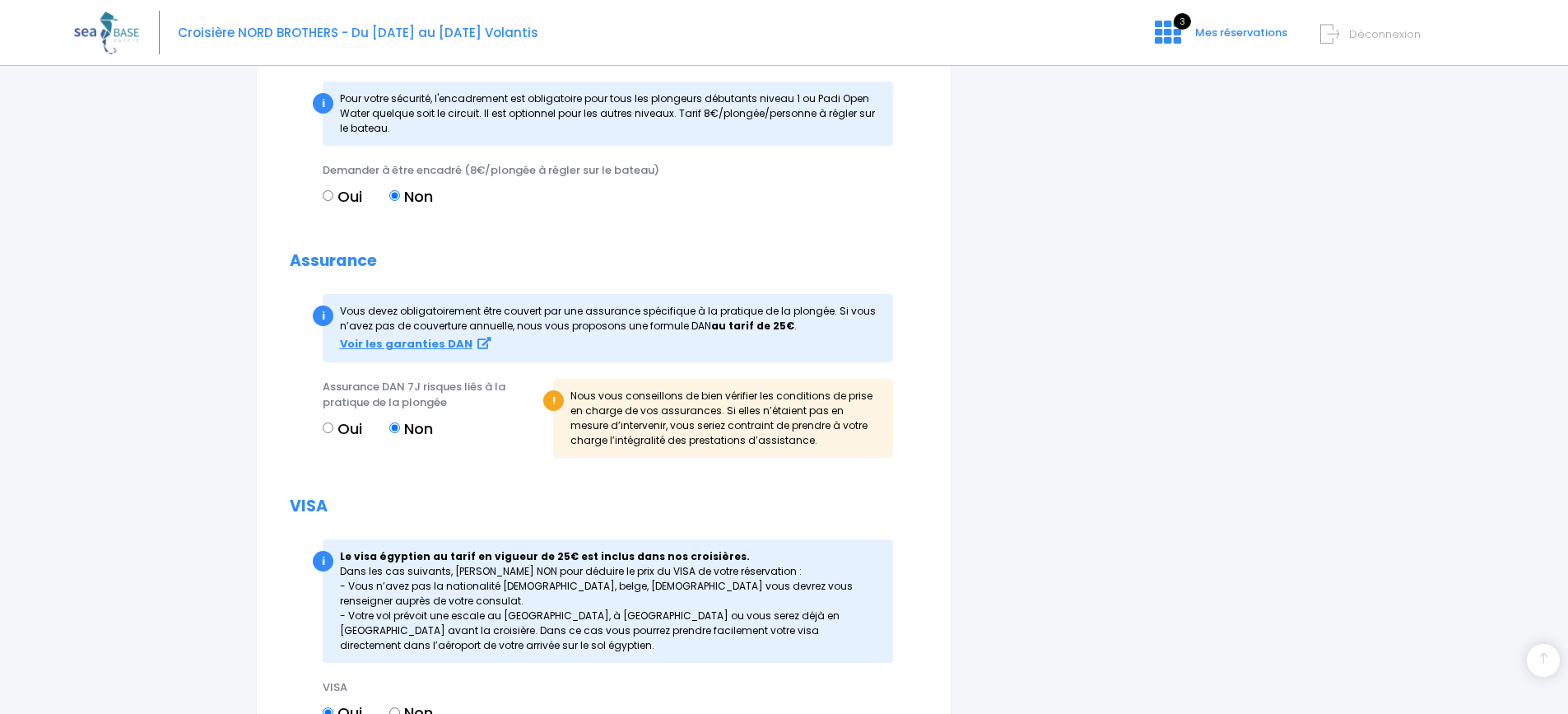
scroll to position [1858, 0]
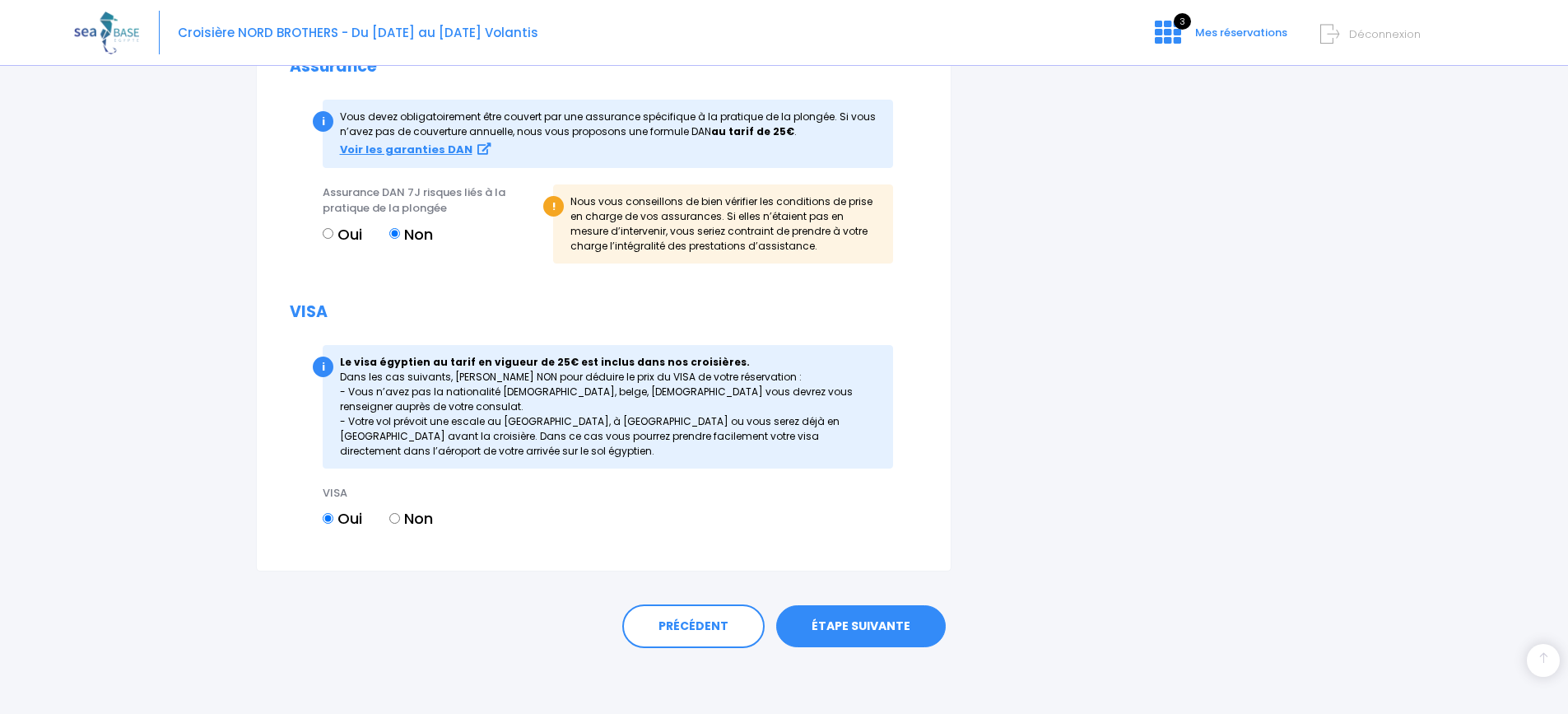
click at [873, 627] on link "ÉTAPE SUIVANTE" at bounding box center [860, 627] width 169 height 43
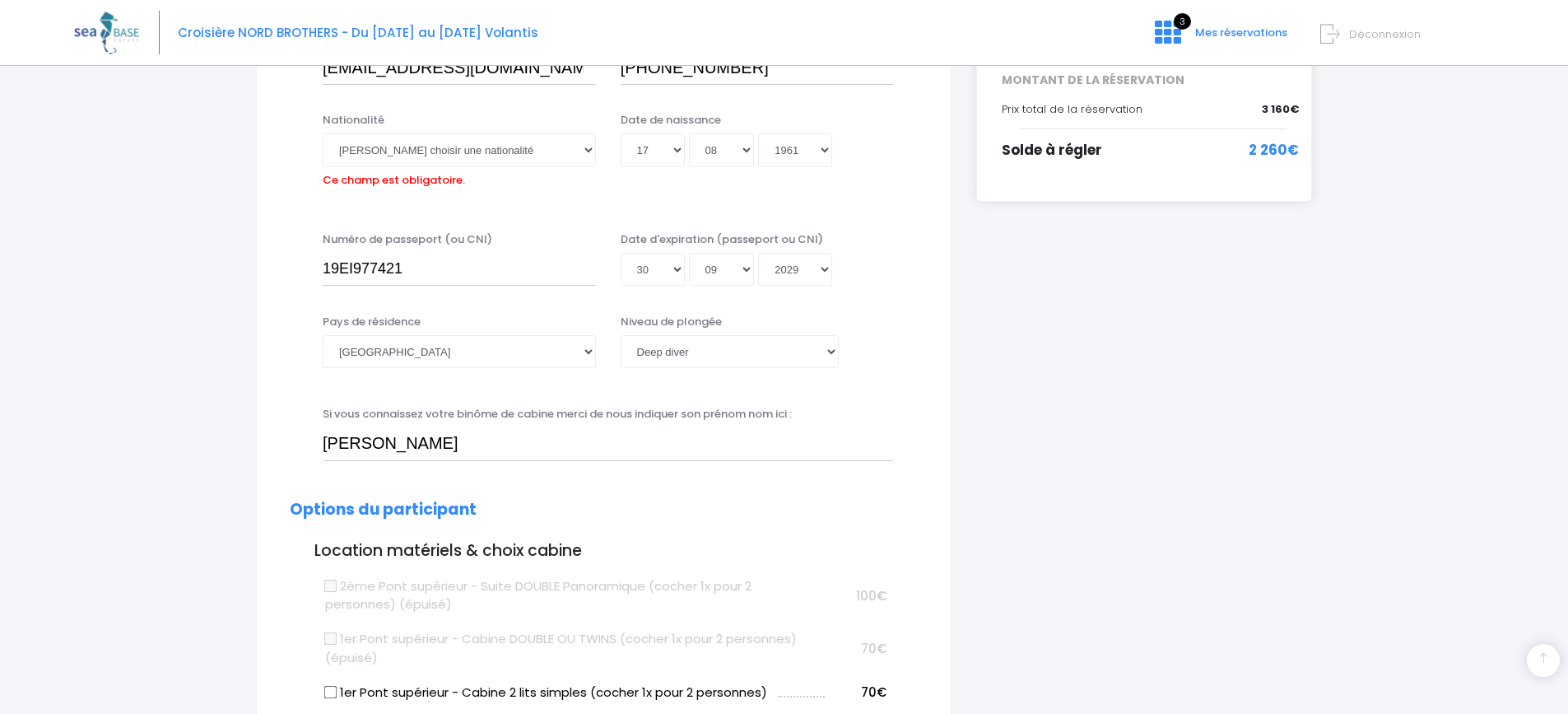
scroll to position [408, 0]
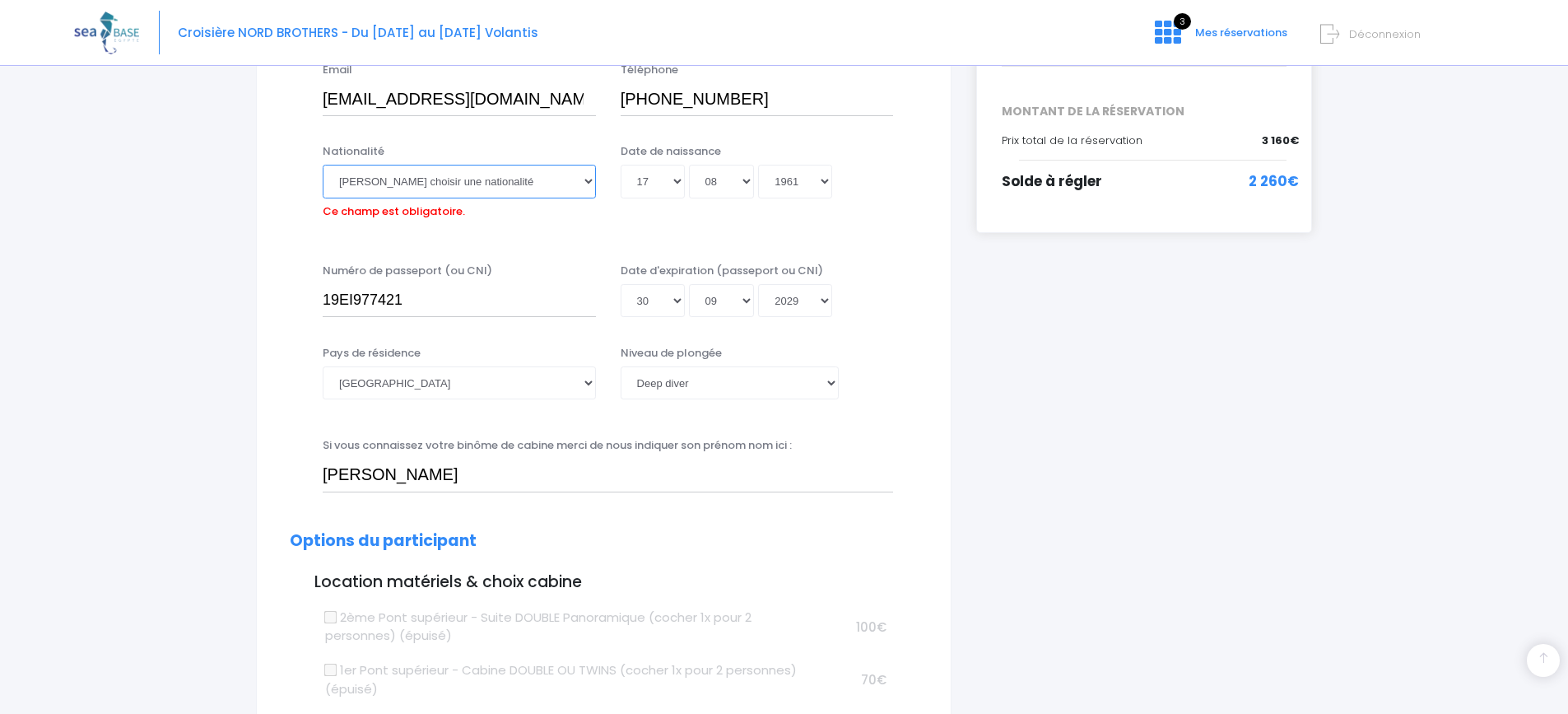
click at [383, 179] on select "Veuillez choisir une nationalité Afghane Albanaise Algerienne Allemande America…" at bounding box center [459, 181] width 274 height 33
select select "Française"
click at [323, 164] on select "Veuillez choisir une nationalité Afghane Albanaise Algerienne Allemande America…" at bounding box center [459, 181] width 274 height 33
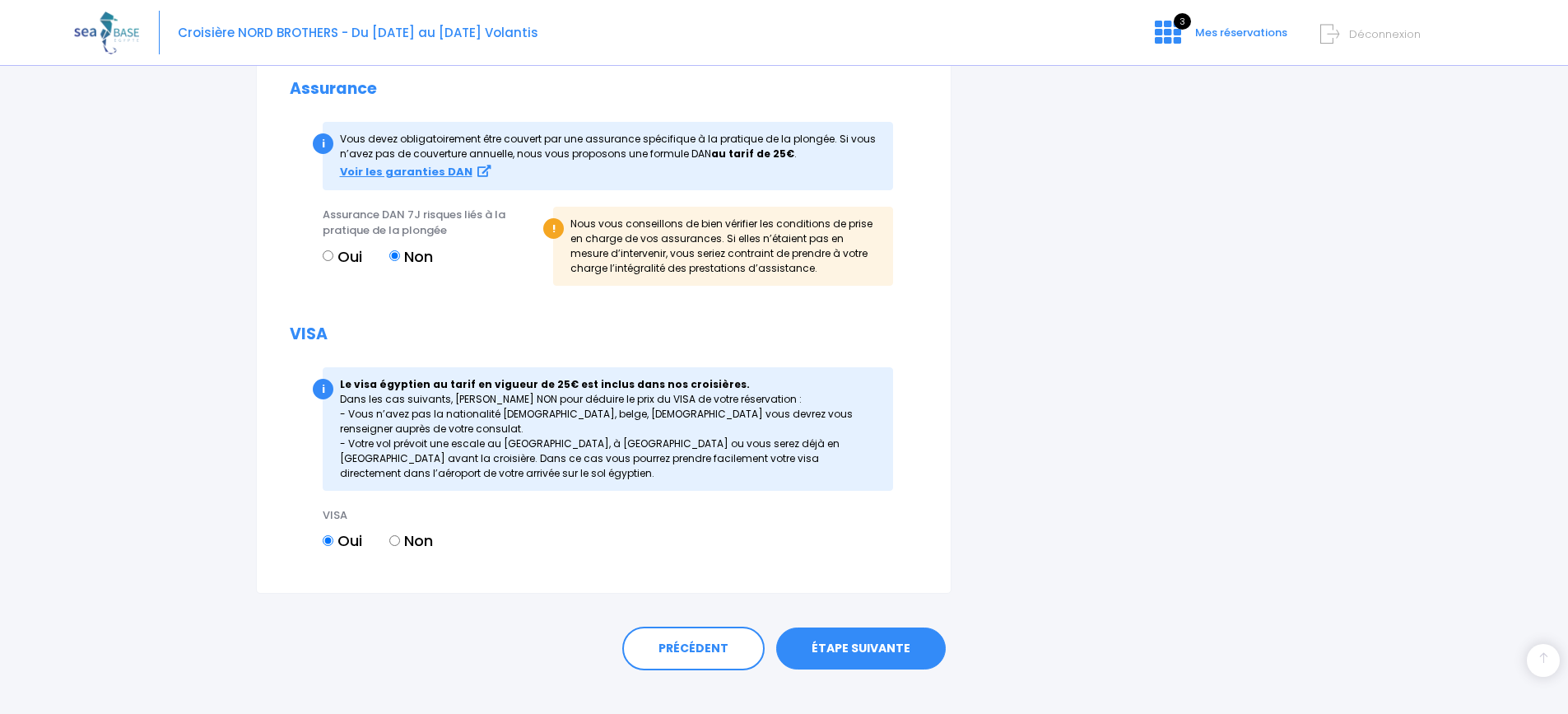
scroll to position [1858, 0]
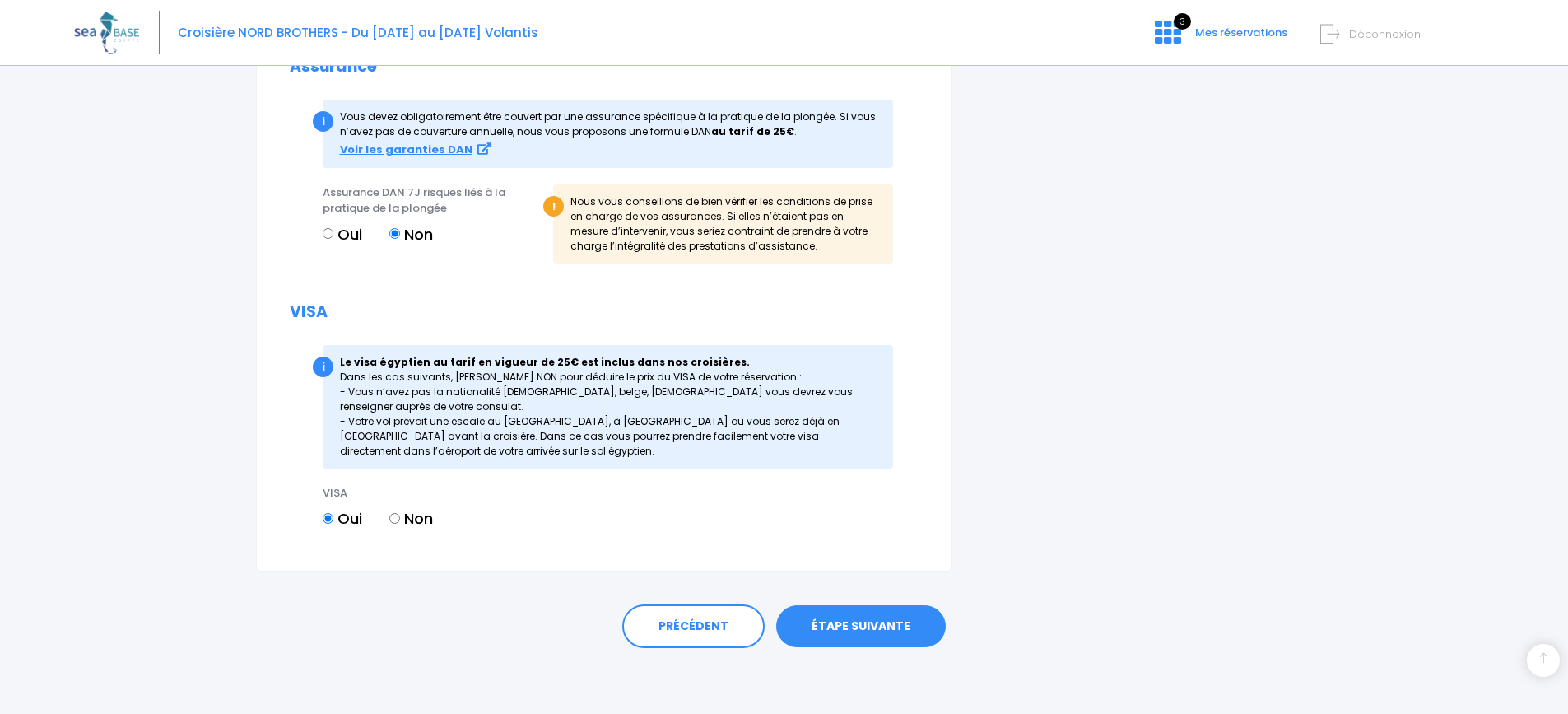
click at [872, 622] on link "ÉTAPE SUIVANTE" at bounding box center [860, 627] width 169 height 43
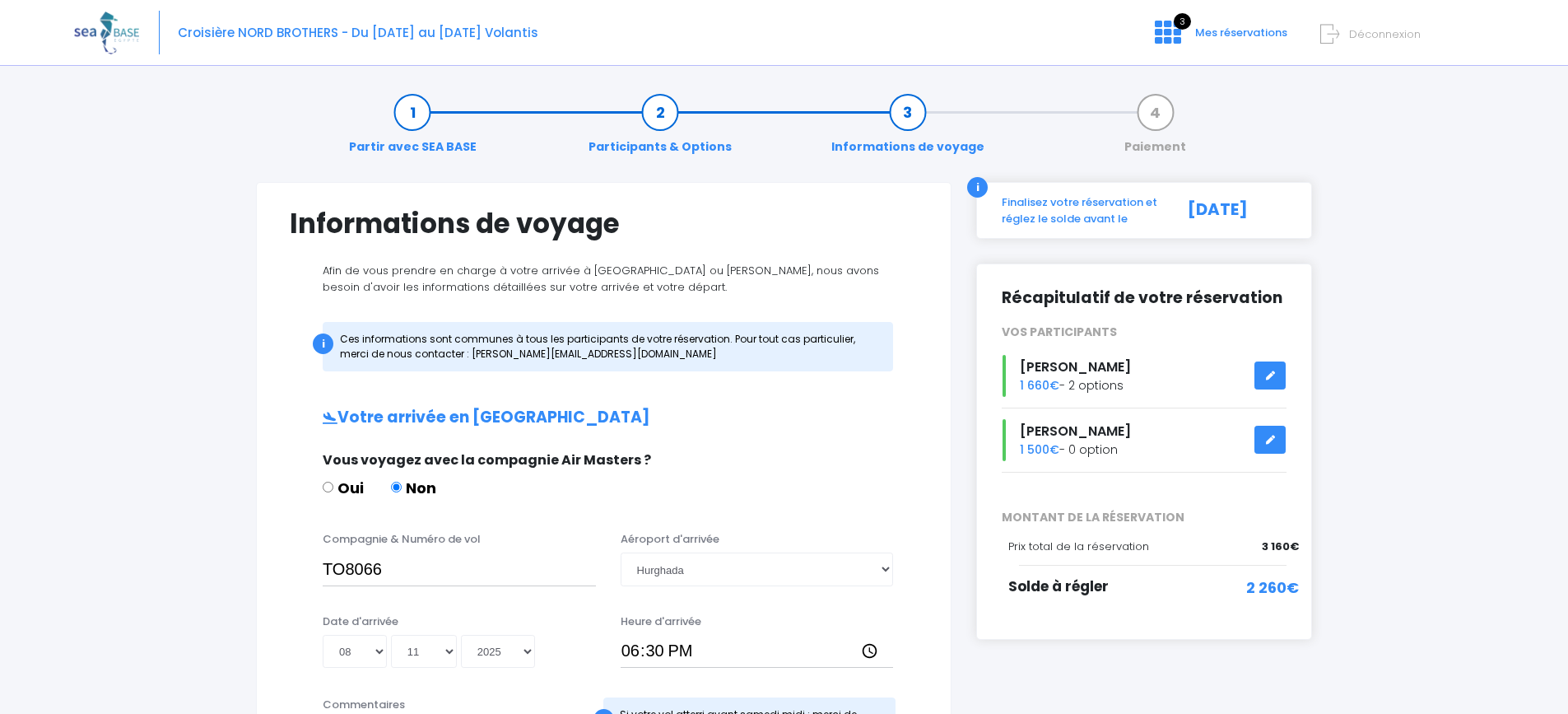
click at [1266, 376] on icon at bounding box center [1270, 376] width 12 height 0
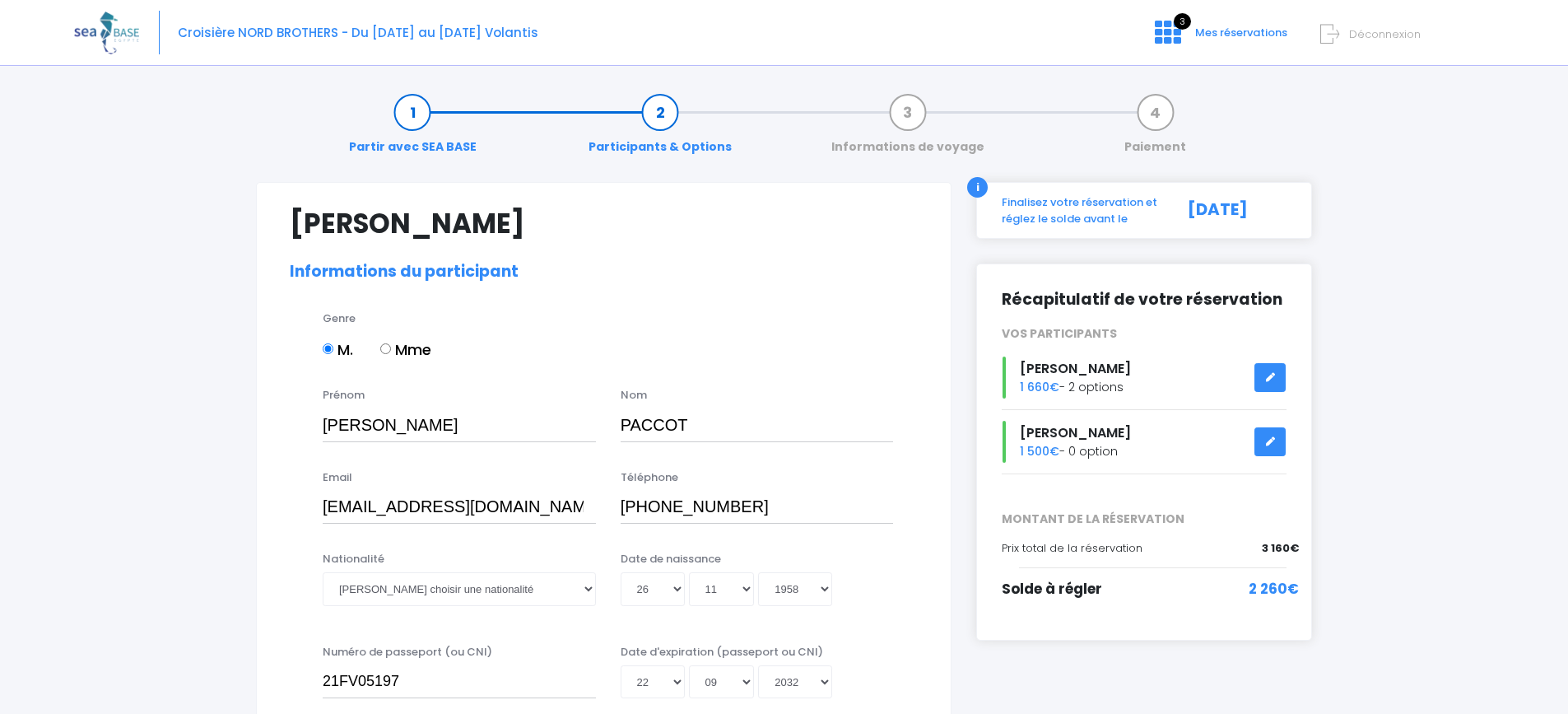
select select "N3"
select select "42/43"
select select "XL"
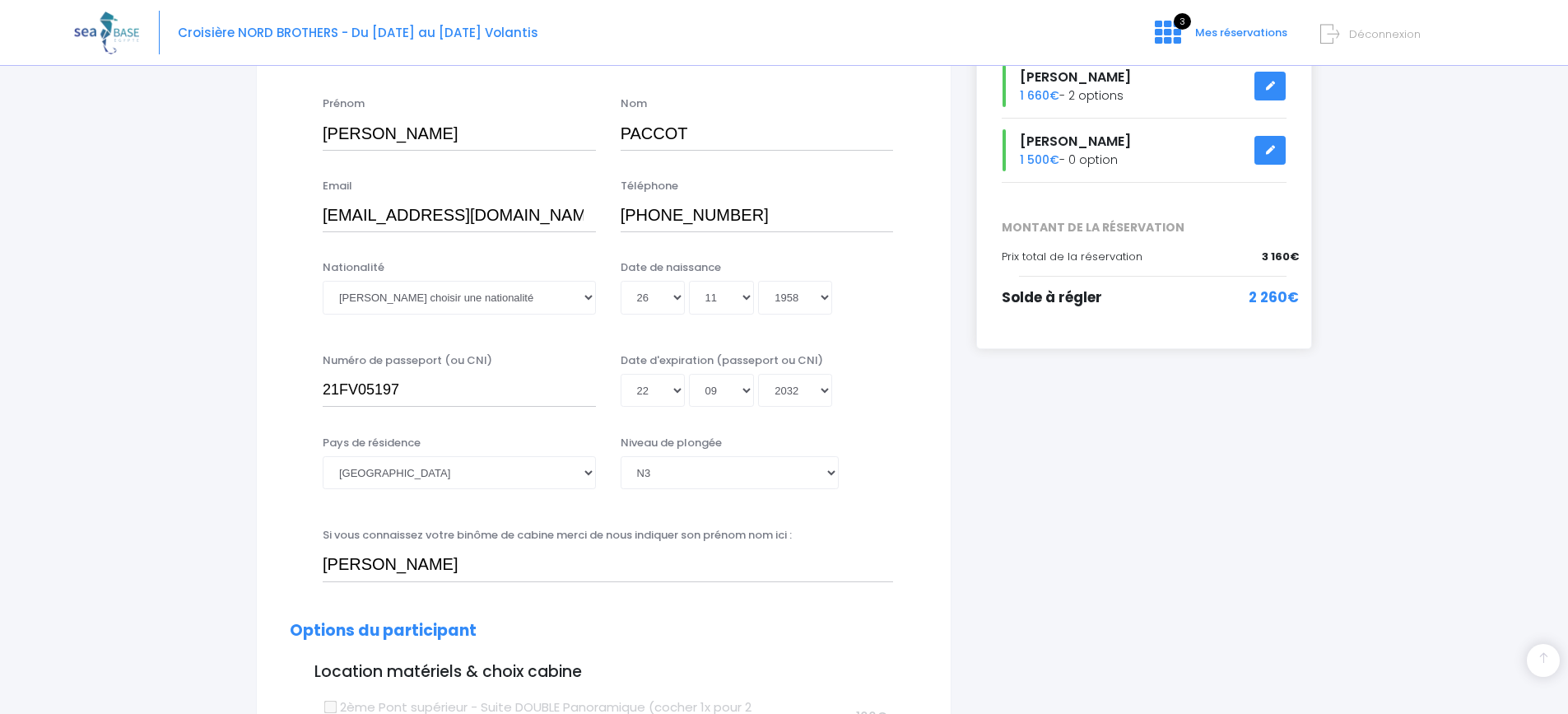
scroll to position [330, 0]
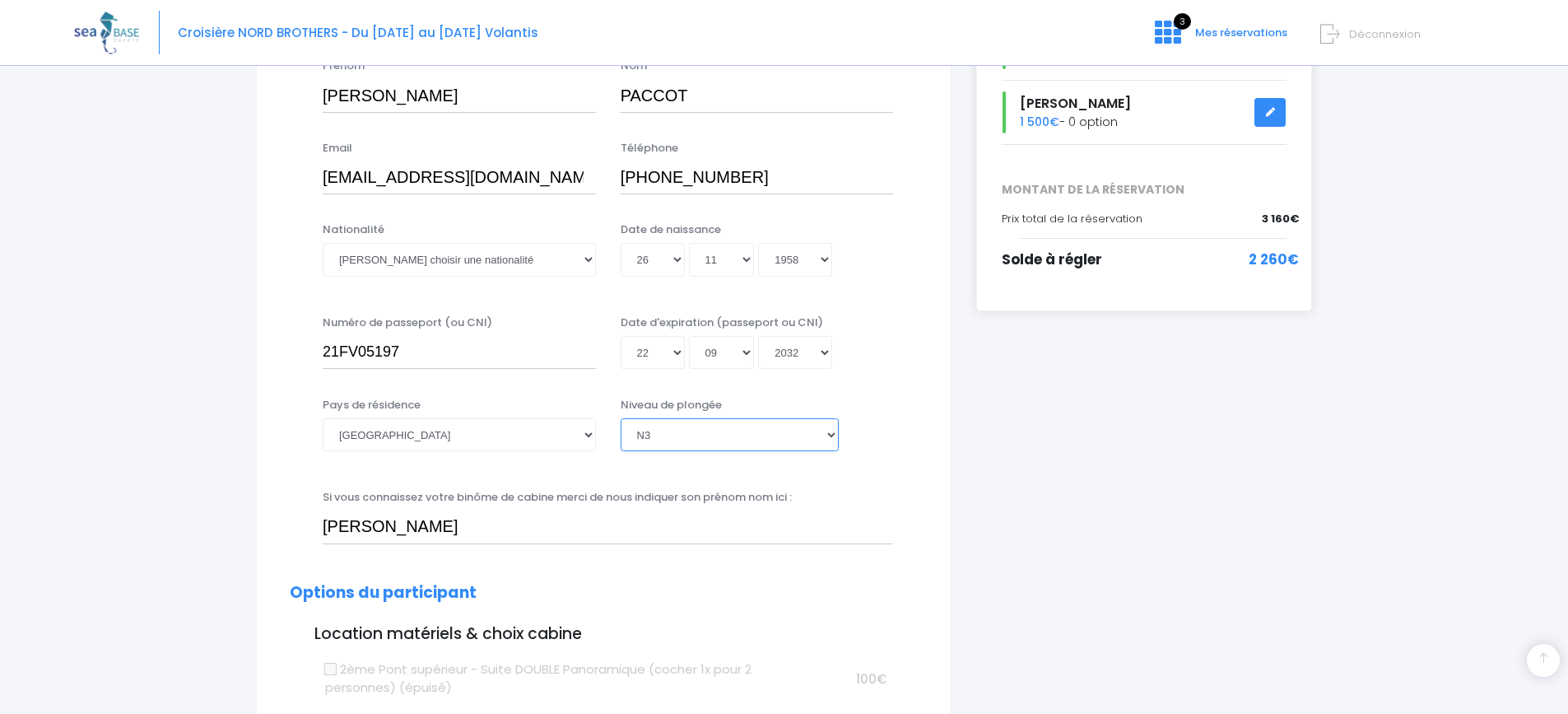
click at [828, 432] on select "[PERSON_NAME] choisir un niveau de plongée Non plongeur Junior OW diver Adventu…" at bounding box center [729, 435] width 218 height 33
click at [621, 419] on select "[PERSON_NAME] choisir un niveau de plongée Non plongeur Junior OW diver Adventu…" at bounding box center [729, 435] width 218 height 33
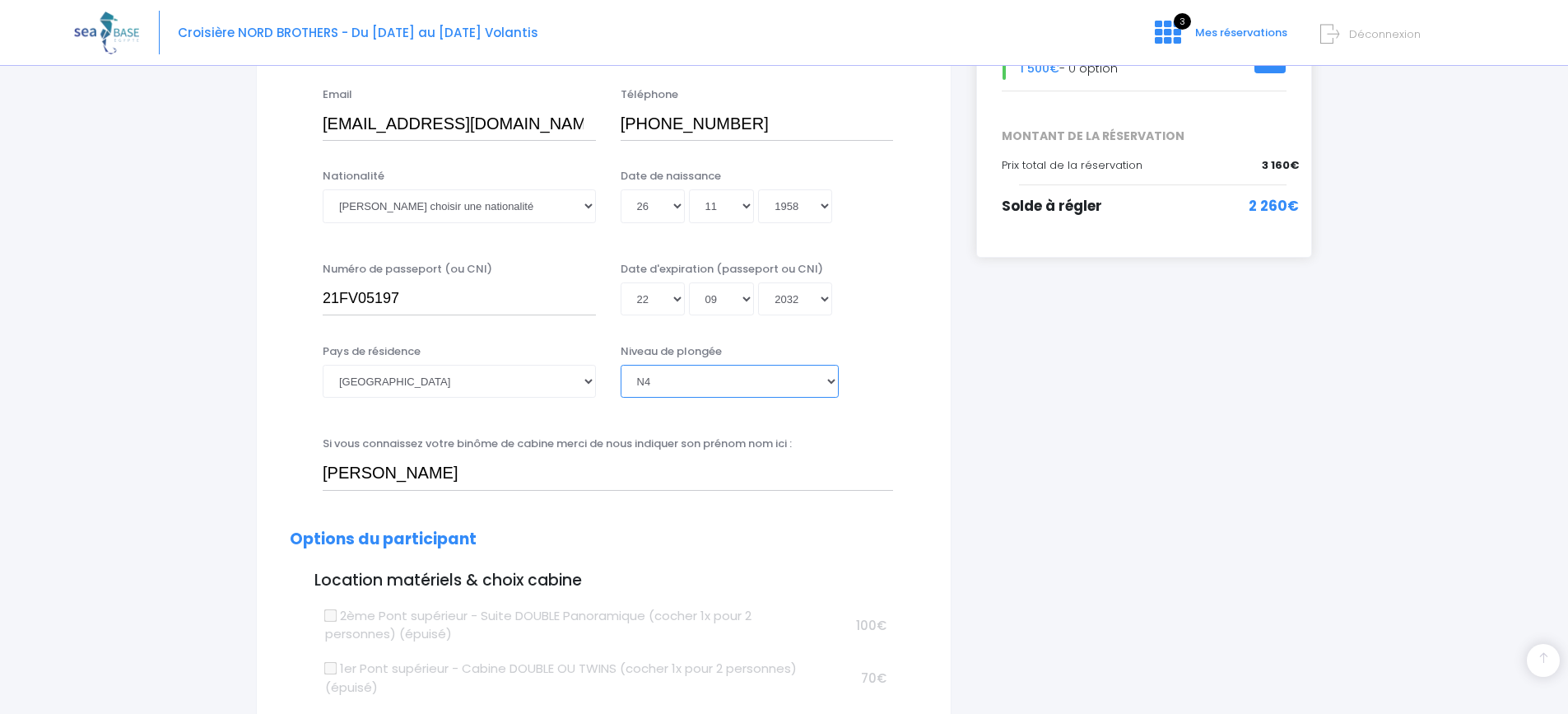
scroll to position [412, 0]
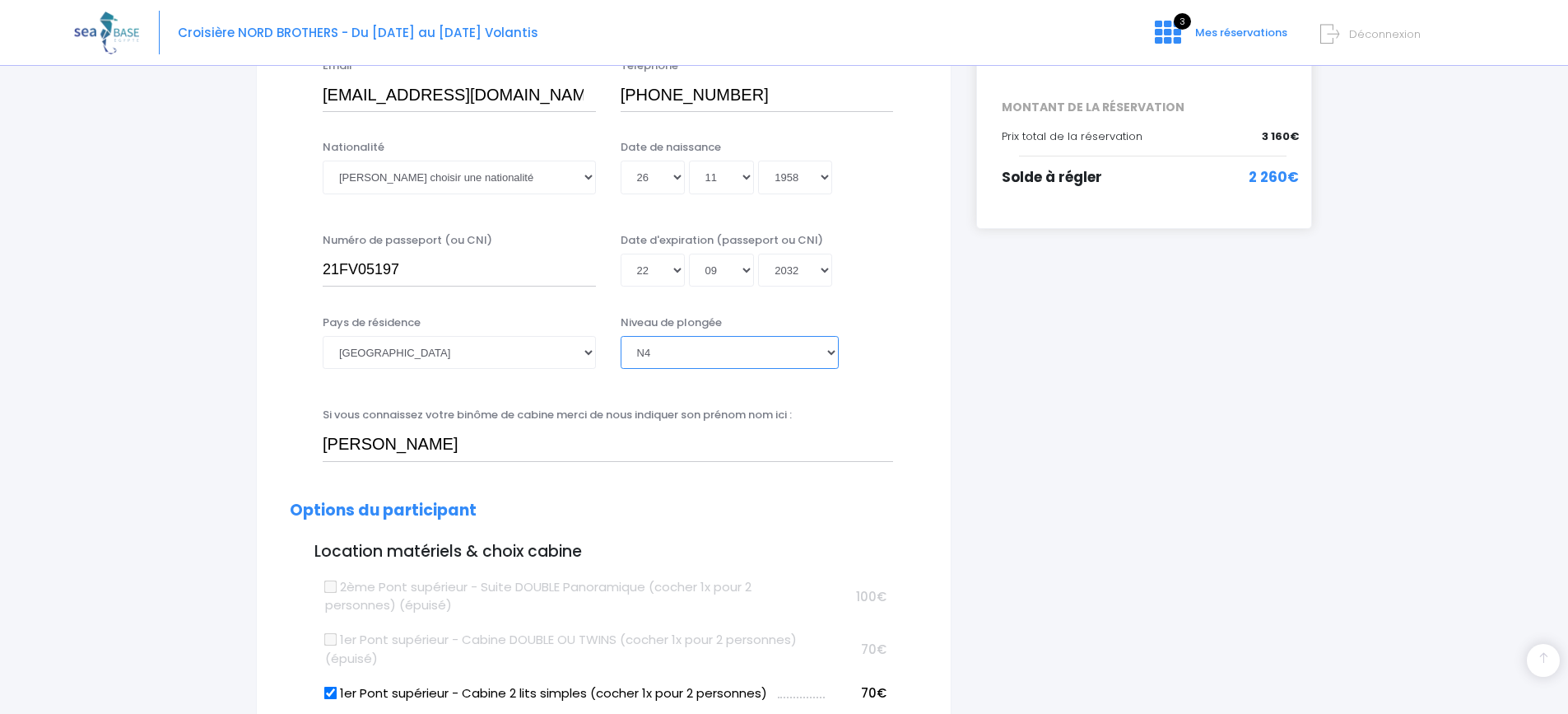
click at [830, 352] on select "[PERSON_NAME] choisir un niveau de plongée Non plongeur Junior OW diver Adventu…" at bounding box center [729, 353] width 218 height 33
select select "Instructeur"
click at [621, 336] on select "[PERSON_NAME] choisir un niveau de plongée Non plongeur Junior OW diver Adventu…" at bounding box center [729, 353] width 218 height 33
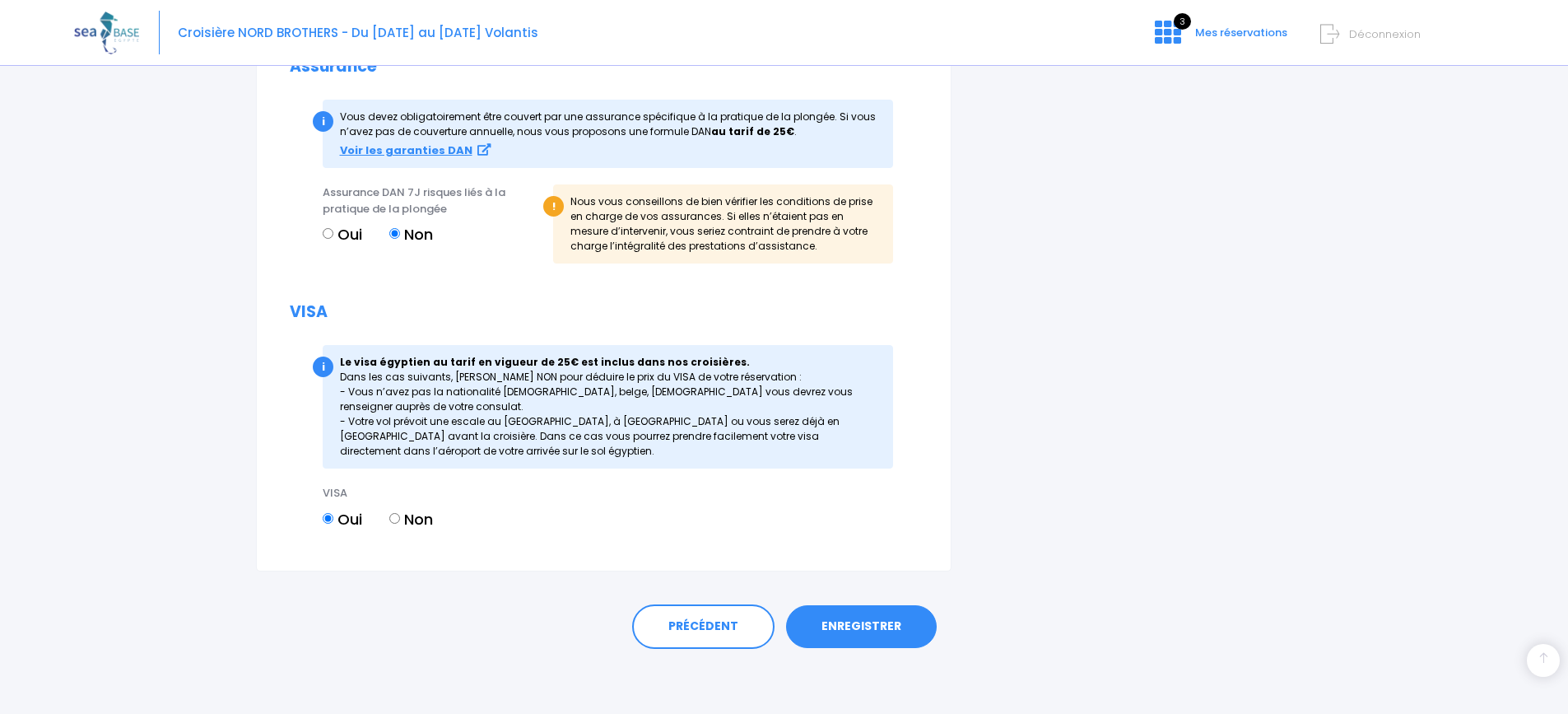
scroll to position [1988, 0]
click at [858, 623] on link "ENREGISTRER" at bounding box center [861, 626] width 151 height 43
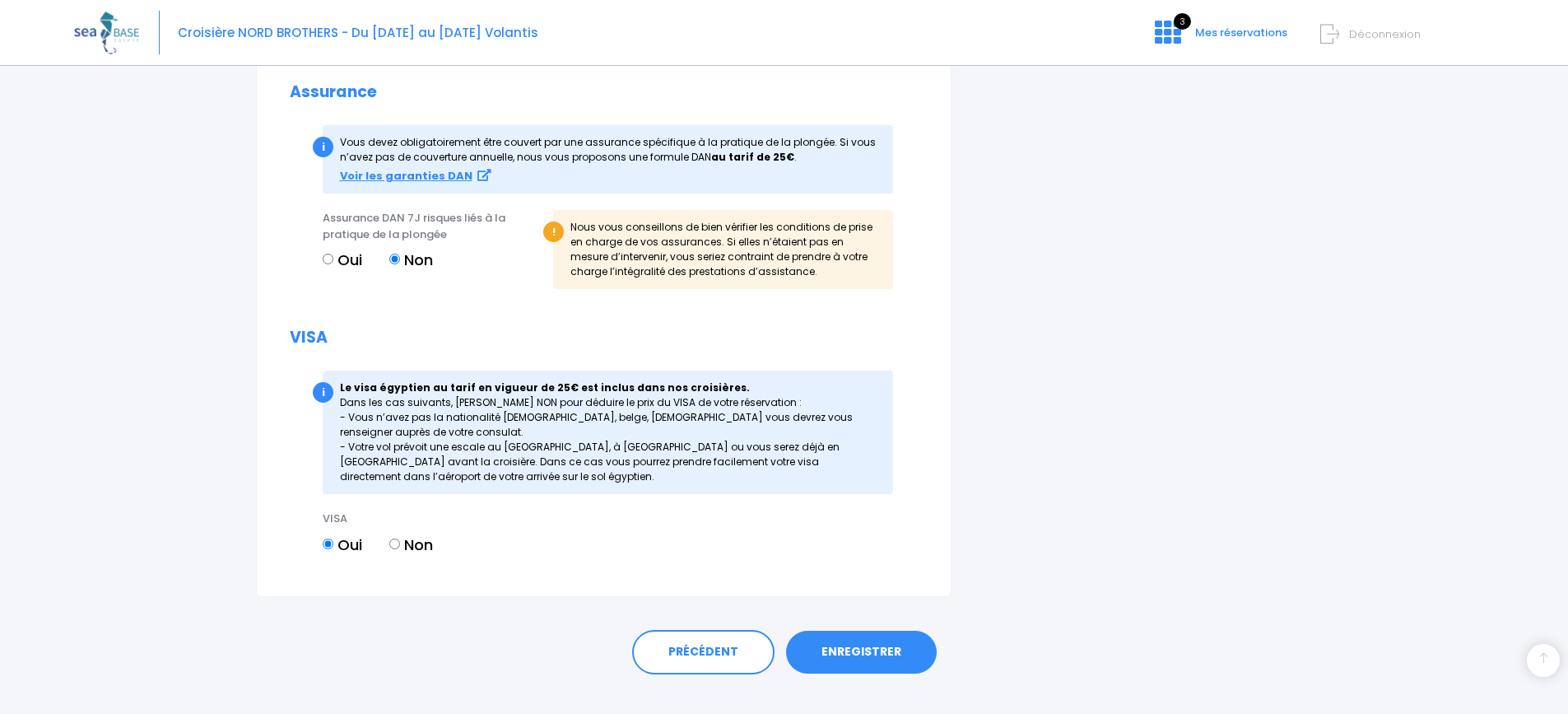
scroll to position [2015, 0]
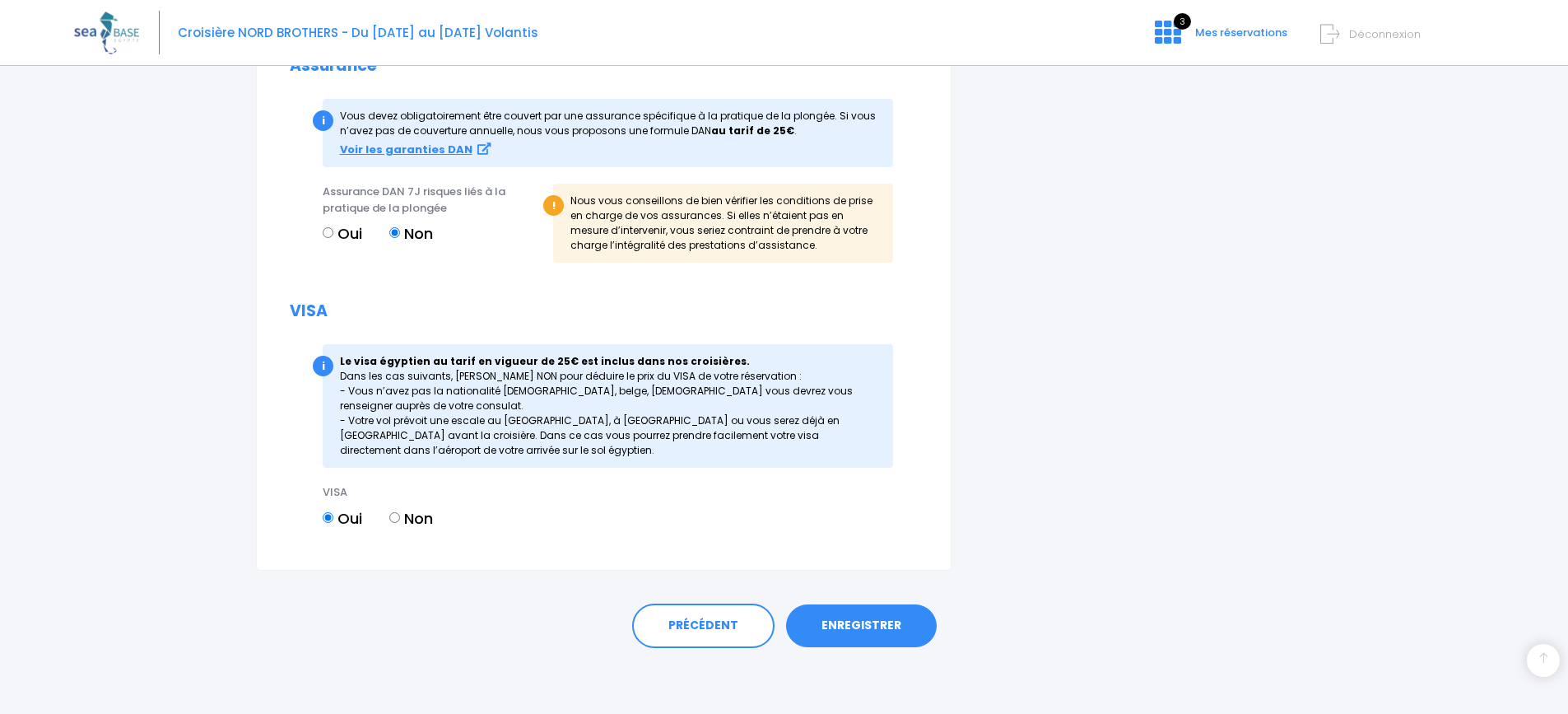
click at [860, 625] on link "ENREGISTRER" at bounding box center [861, 626] width 151 height 43
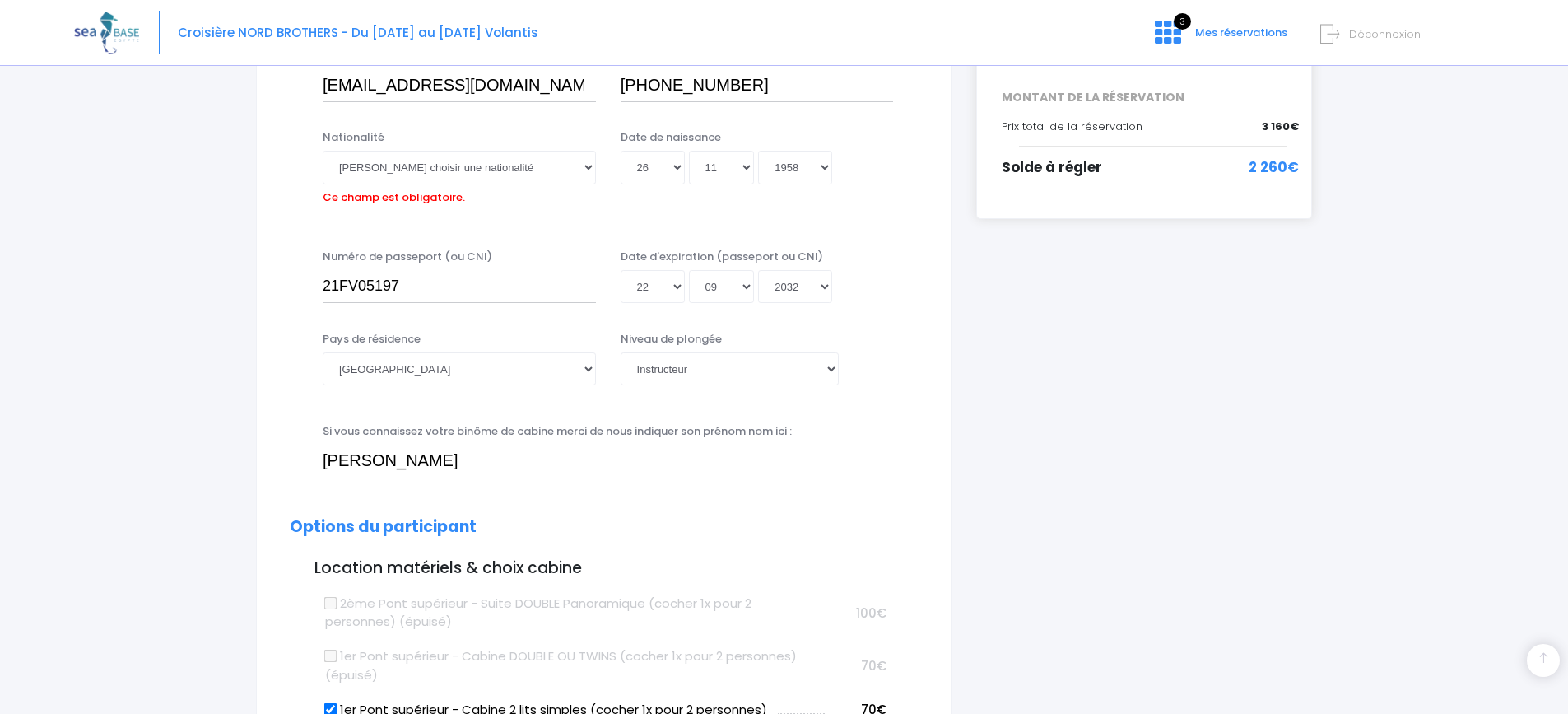
scroll to position [408, 0]
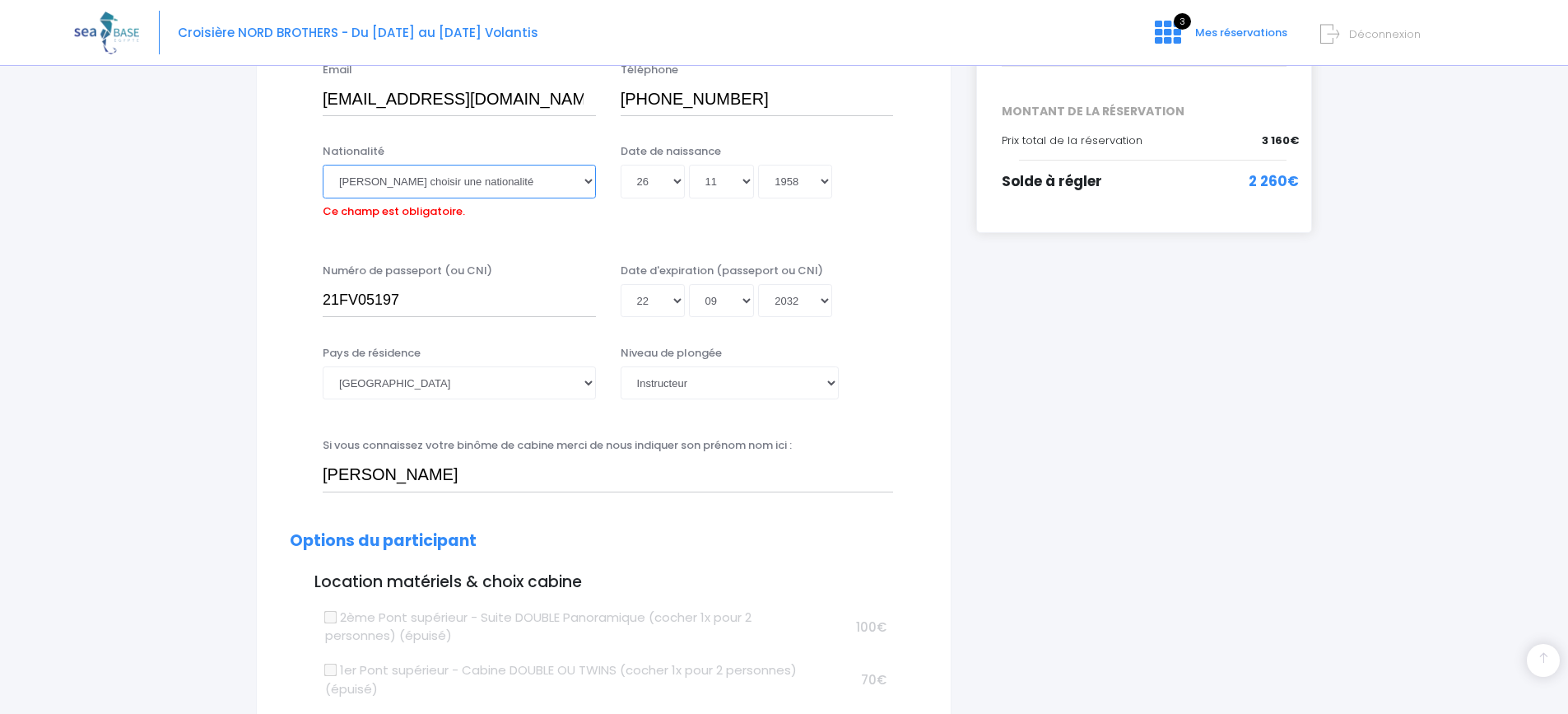
click at [589, 181] on select "Veuillez choisir une nationalité [DEMOGRAPHIC_DATA] Algerienne Allemande [GEOGR…" at bounding box center [459, 181] width 274 height 33
select select "Française"
click at [323, 164] on select "Veuillez choisir une nationalité [DEMOGRAPHIC_DATA] Algerienne Allemande [GEOGR…" at bounding box center [459, 181] width 274 height 33
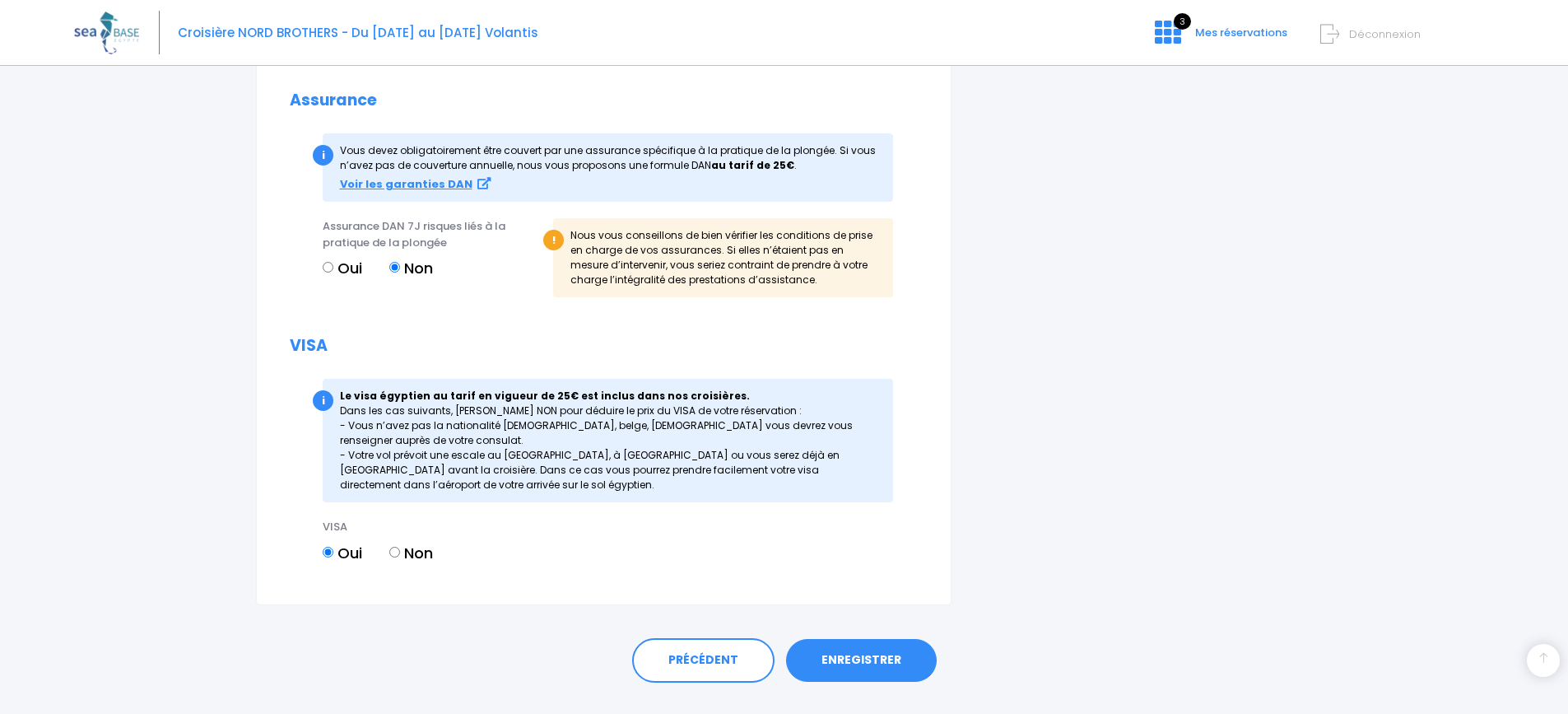
scroll to position [1988, 0]
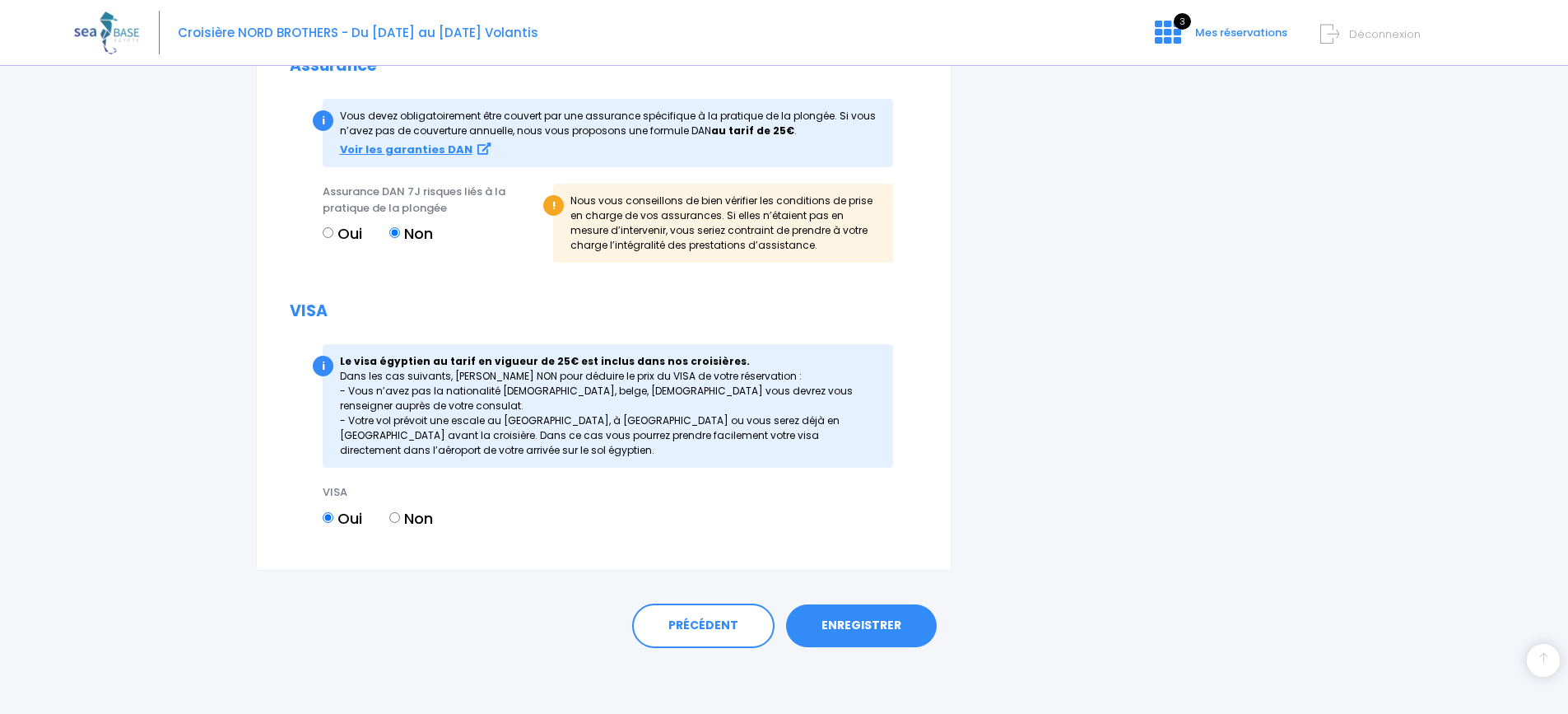
click at [858, 623] on link "ENREGISTRER" at bounding box center [861, 626] width 151 height 43
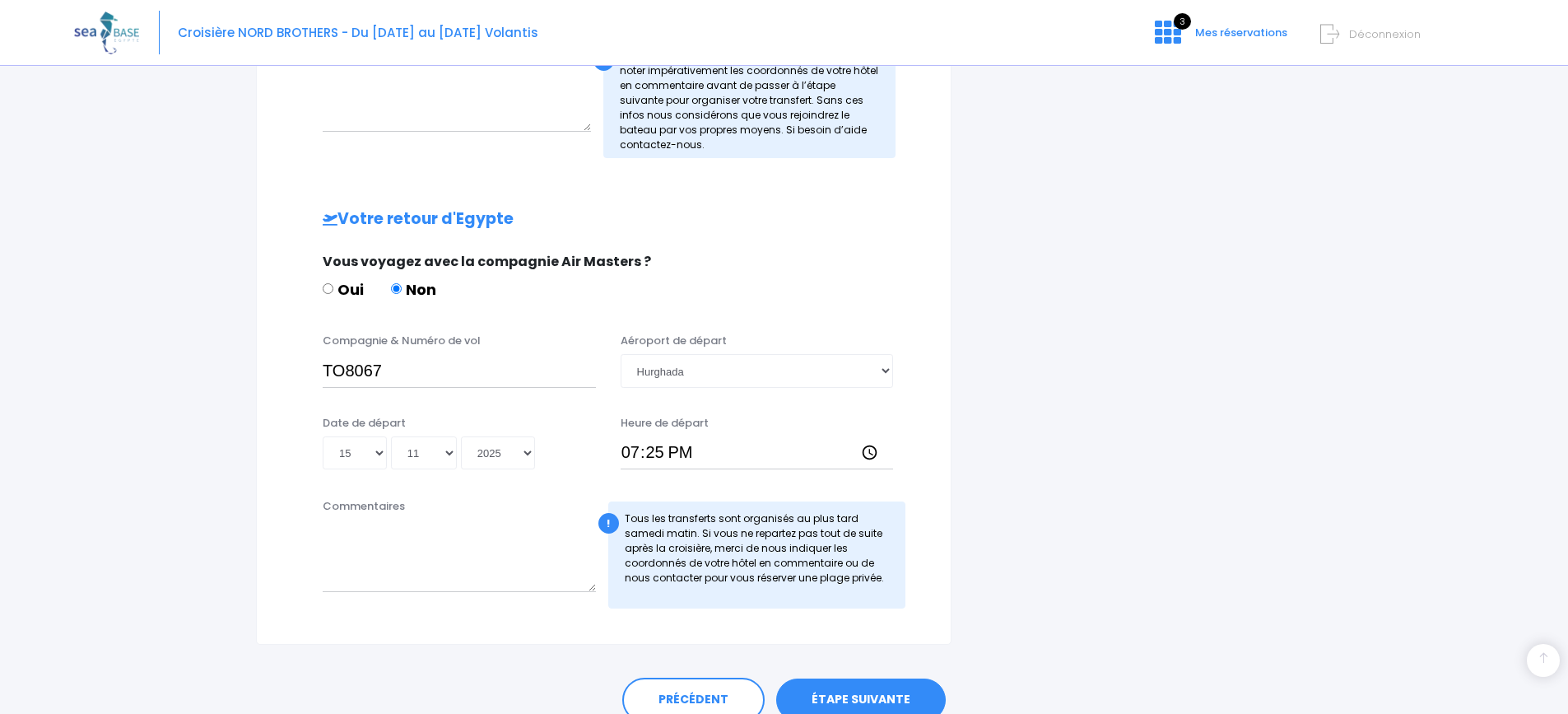
scroll to position [733, 0]
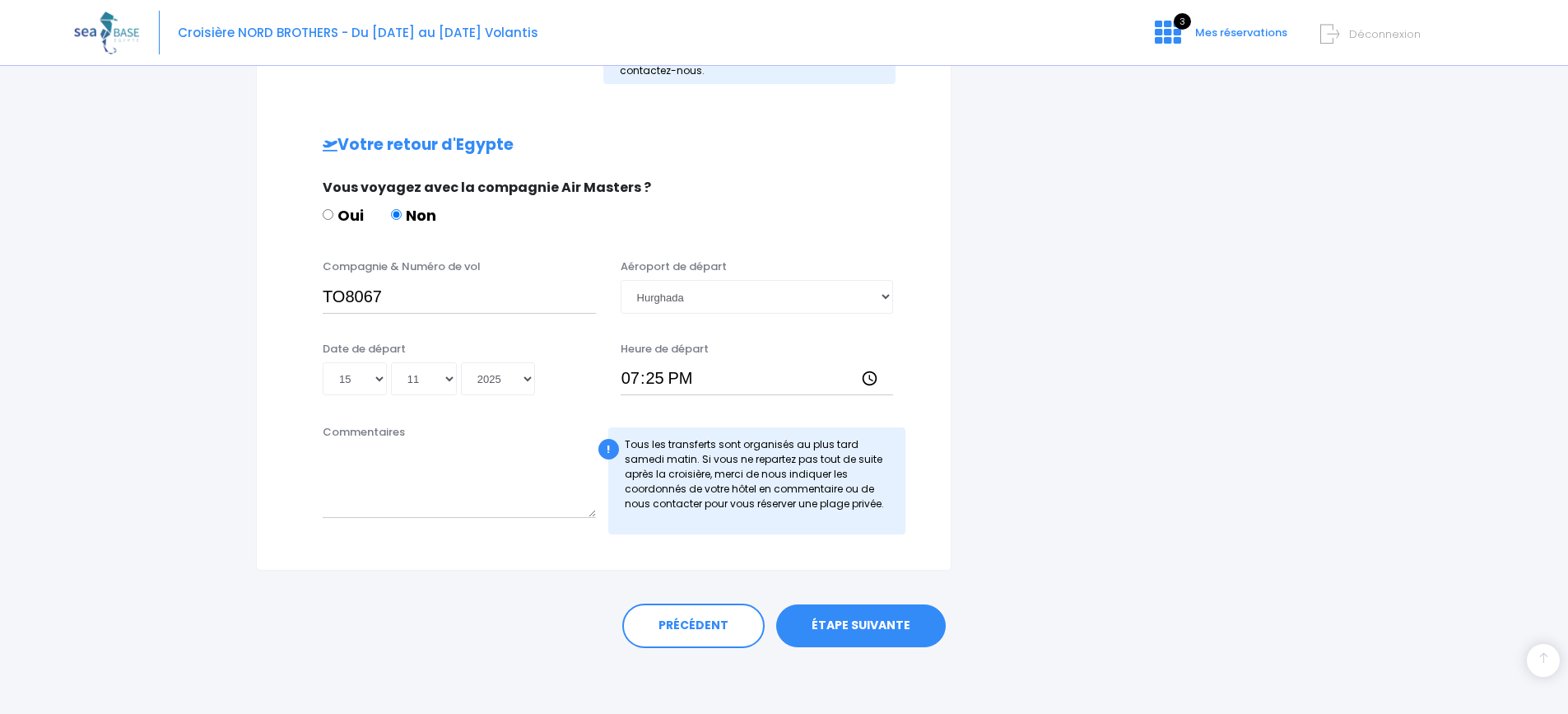
click at [889, 623] on link "ÉTAPE SUIVANTE" at bounding box center [860, 626] width 169 height 43
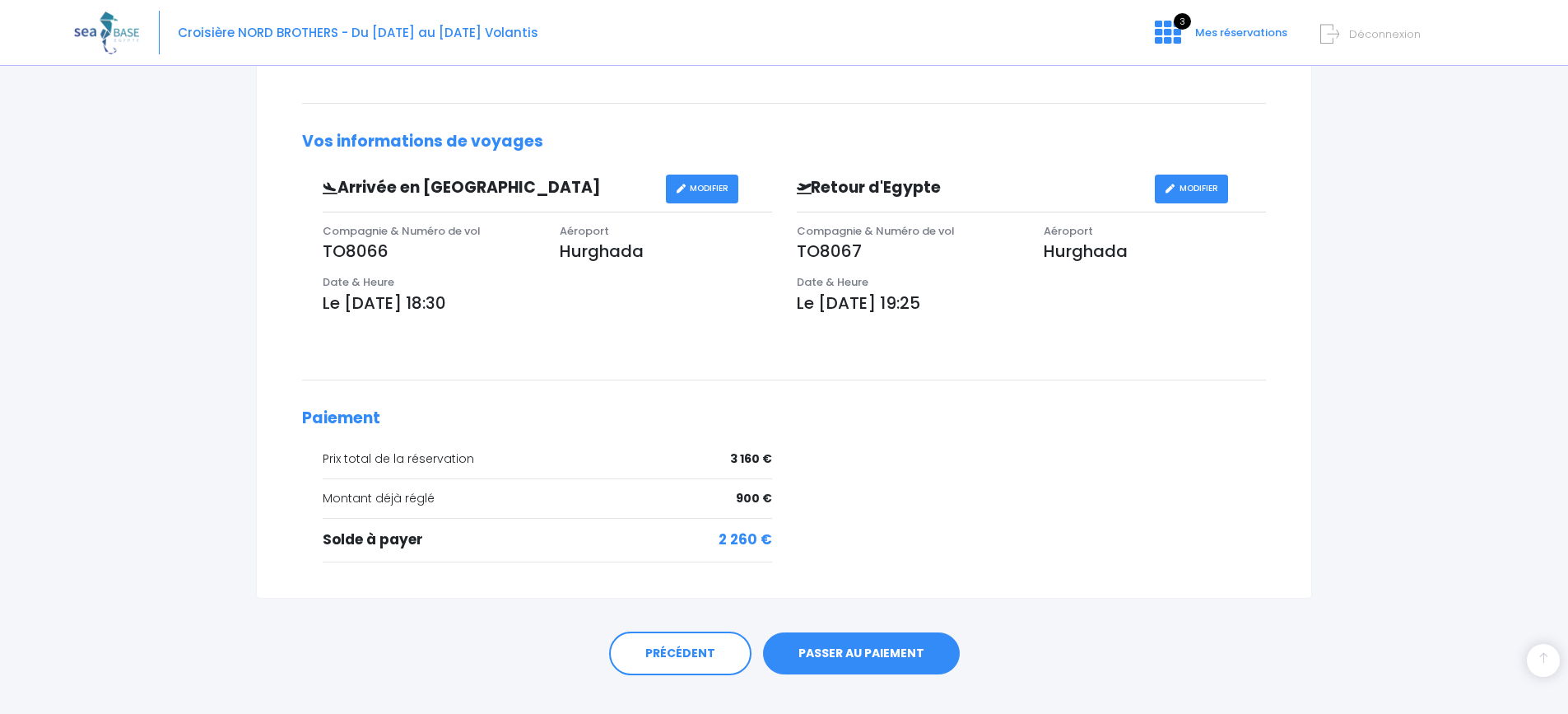
scroll to position [489, 0]
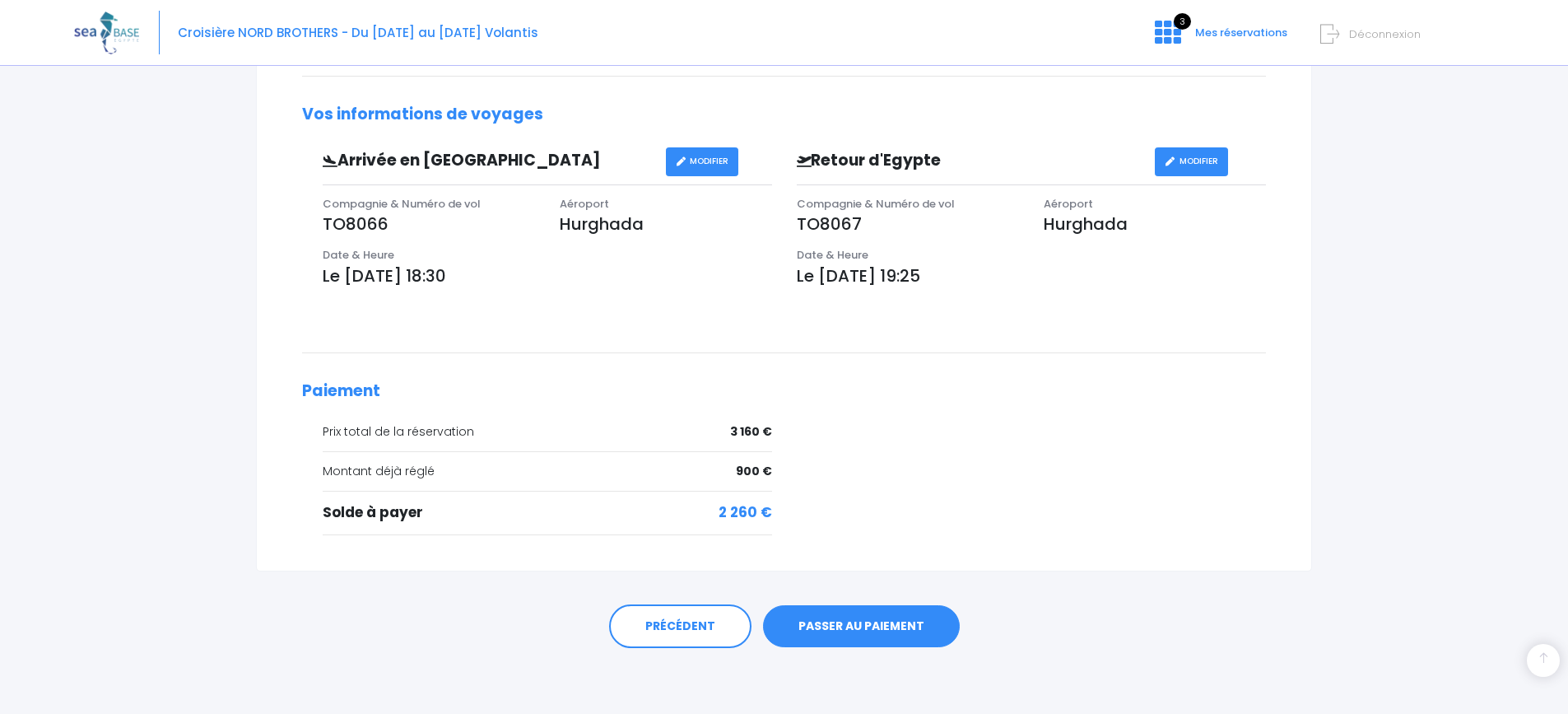
click at [855, 628] on link "PASSER AU PAIEMENT" at bounding box center [861, 627] width 196 height 43
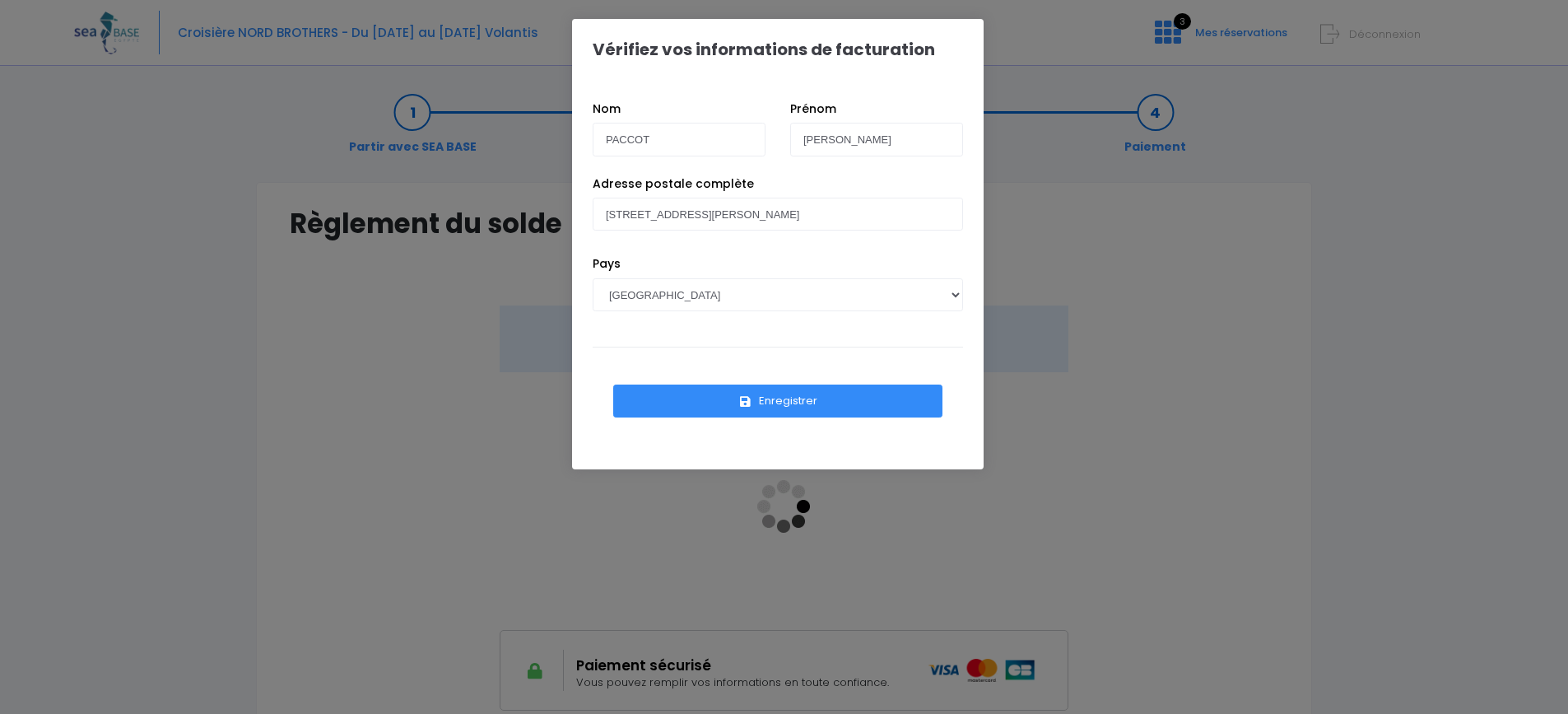
click at [787, 403] on button "Enregistrer" at bounding box center [777, 401] width 329 height 33
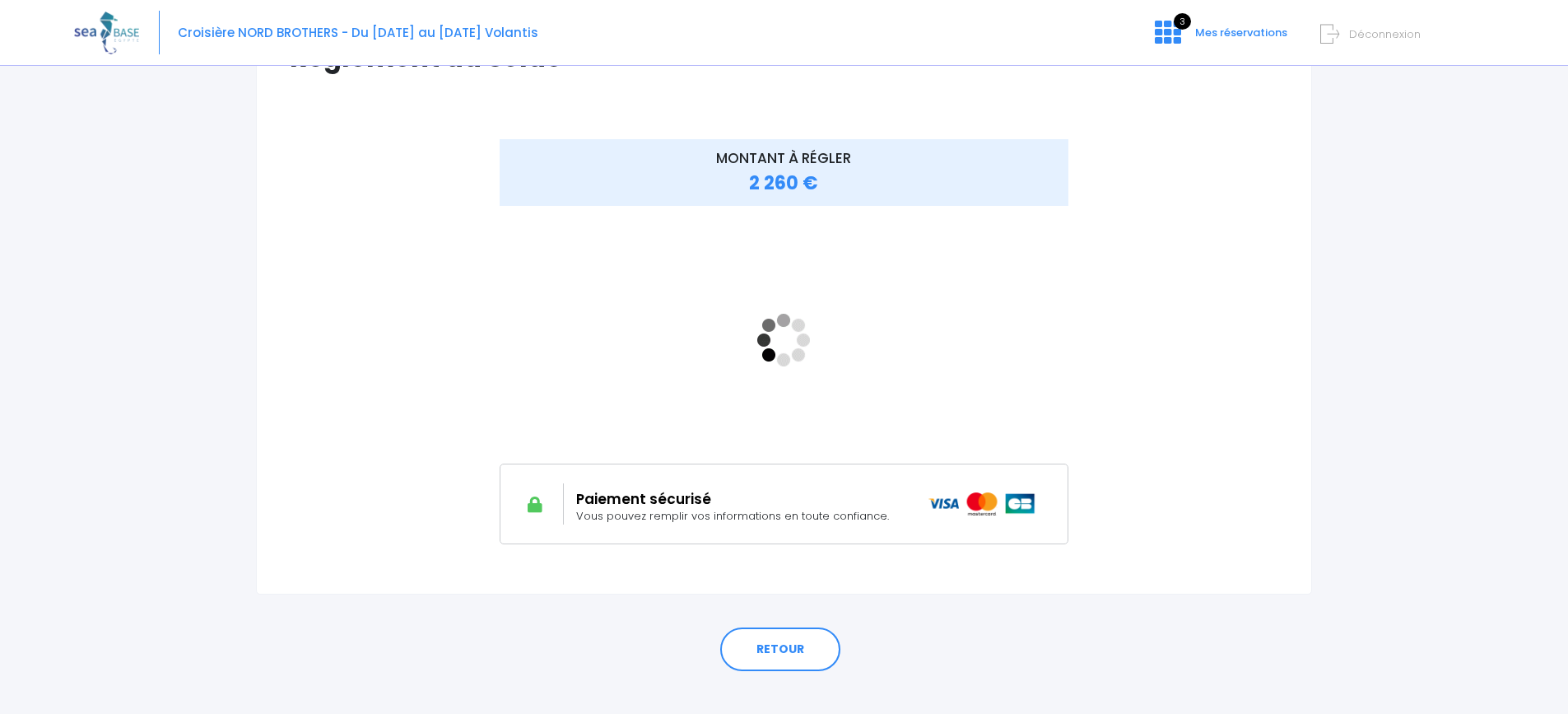
scroll to position [190, 0]
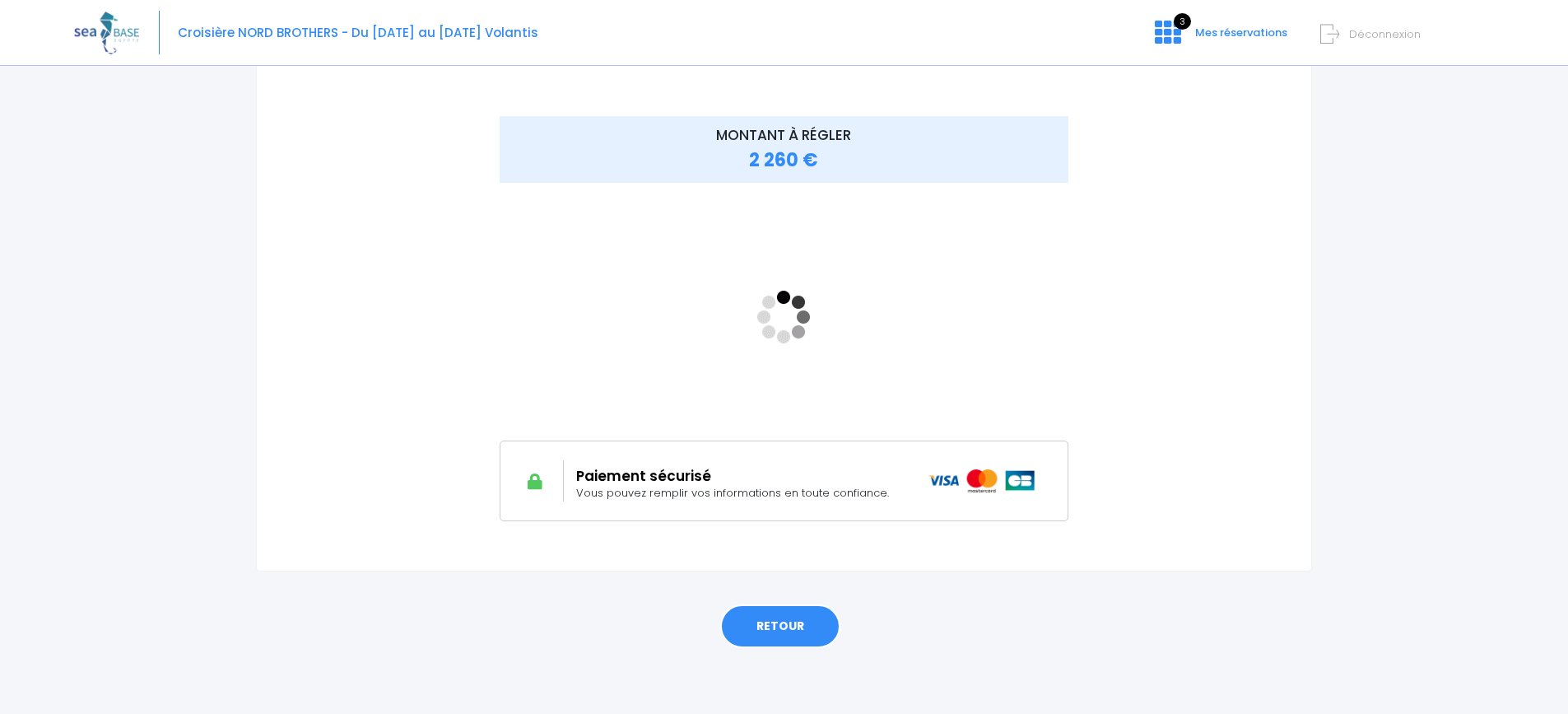
click at [778, 628] on link "RETOUR" at bounding box center [780, 626] width 120 height 44
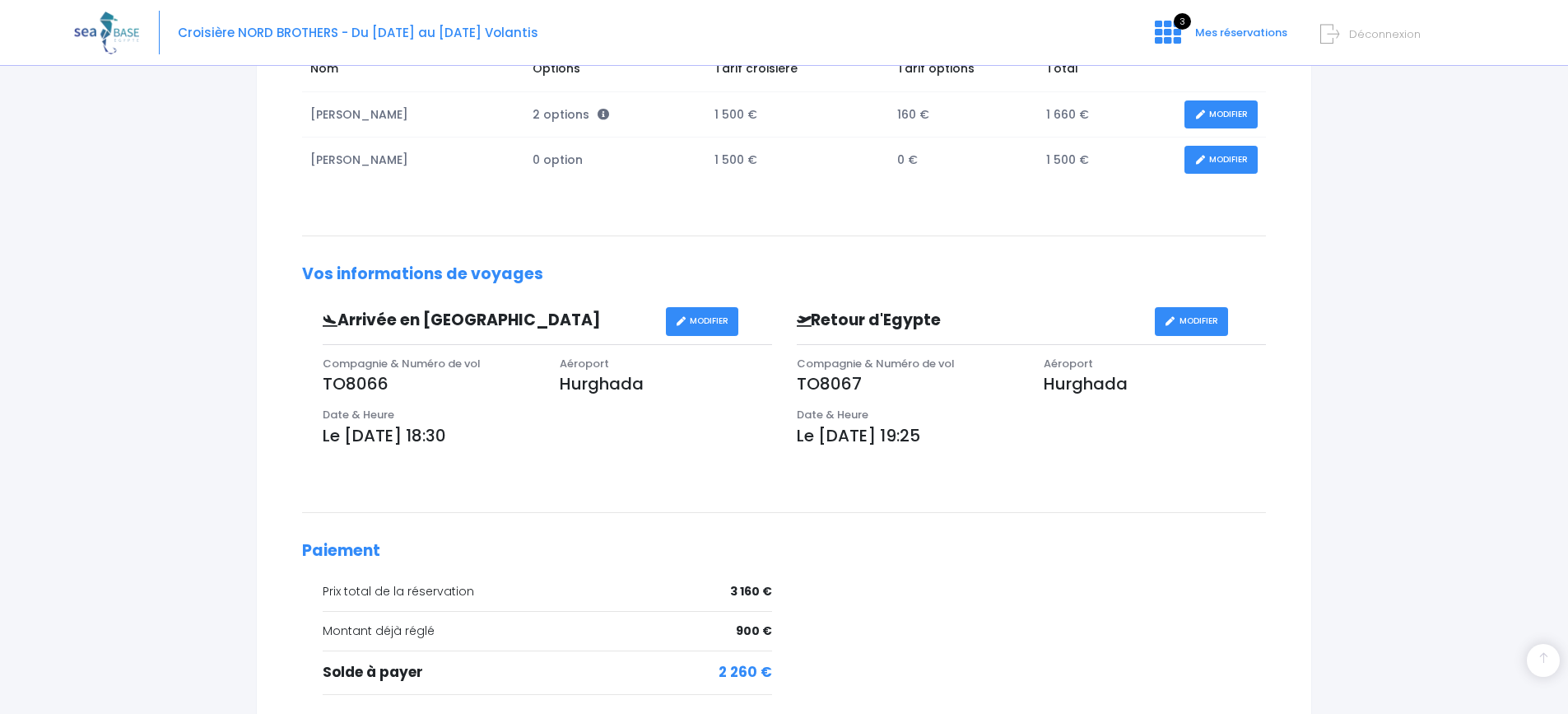
scroll to position [489, 0]
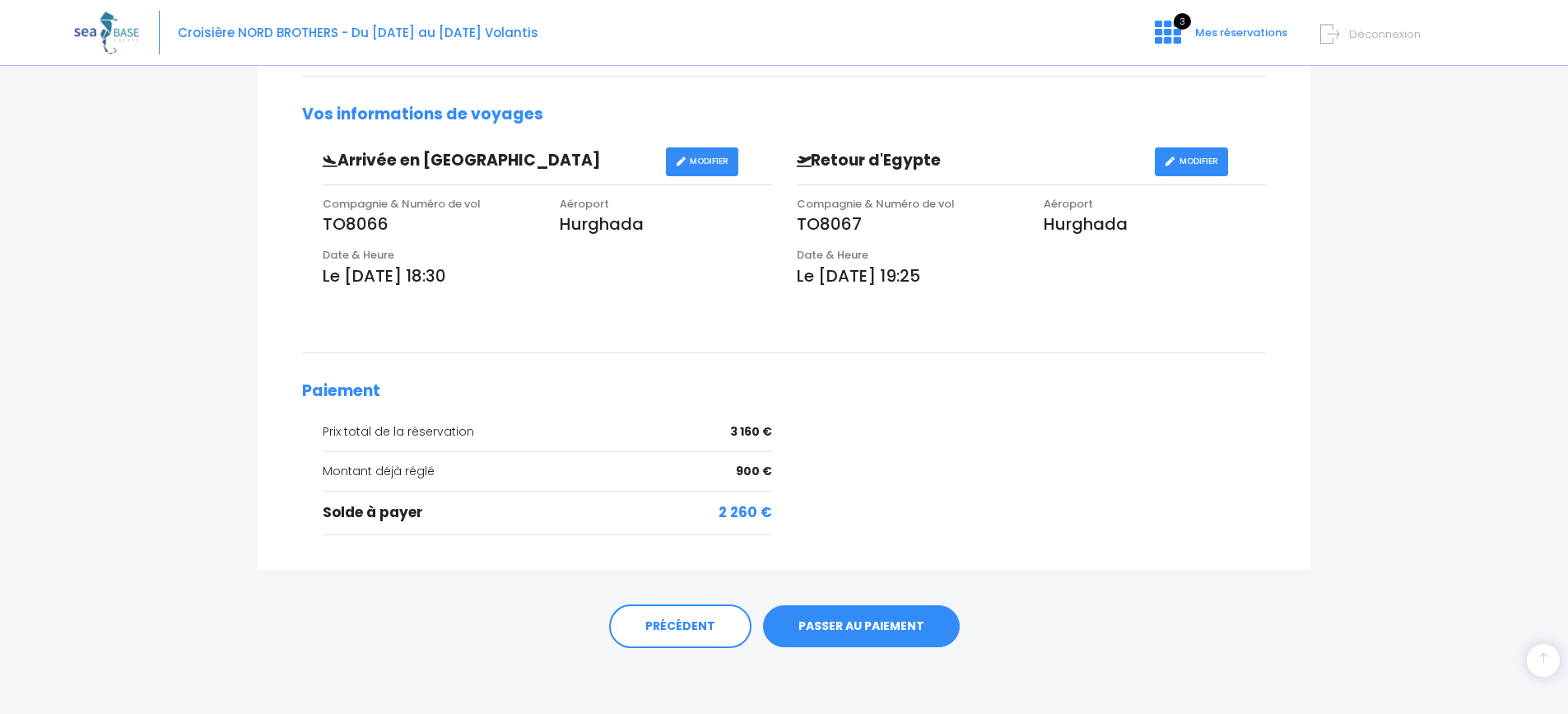
click at [859, 621] on link "PASSER AU PAIEMENT" at bounding box center [861, 627] width 196 height 43
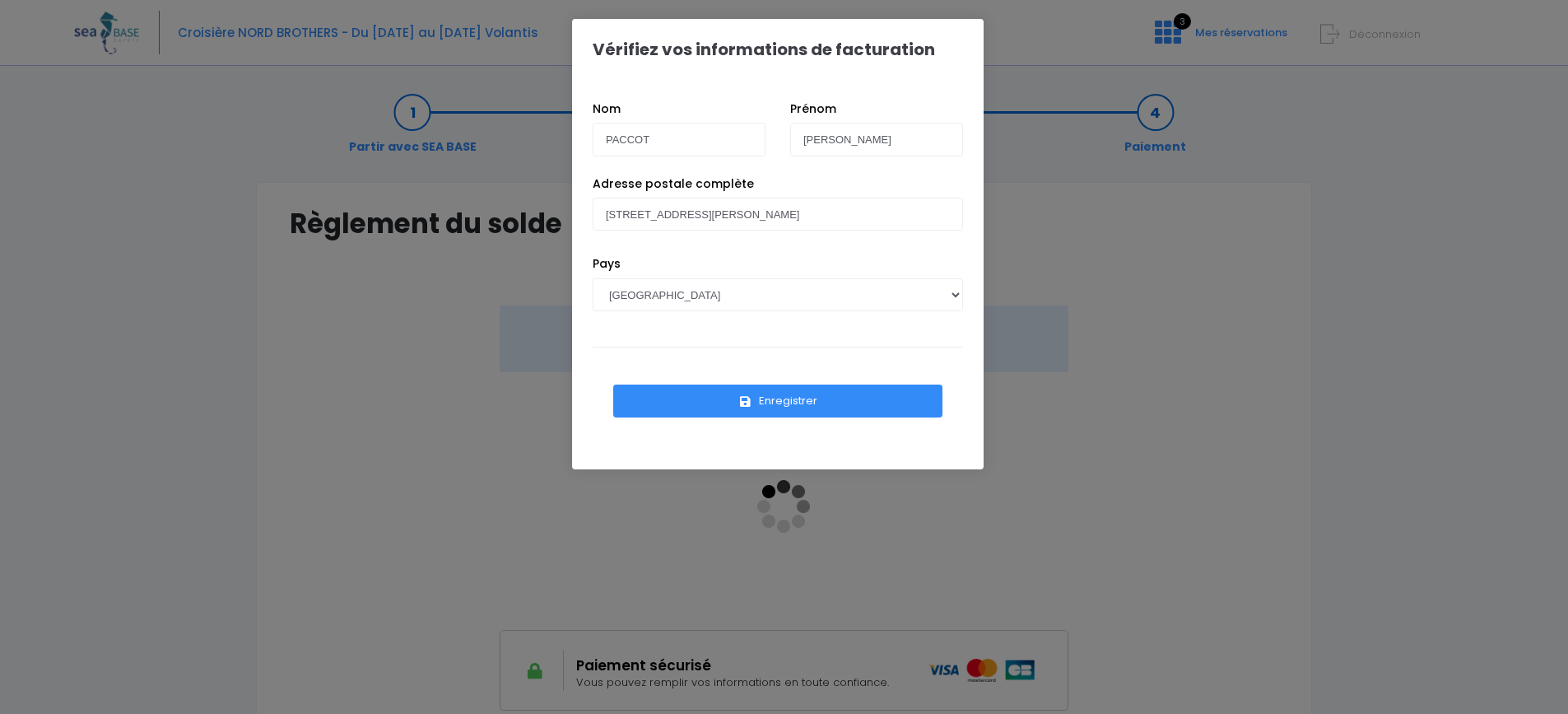
click at [816, 404] on button "Enregistrer" at bounding box center [777, 401] width 329 height 33
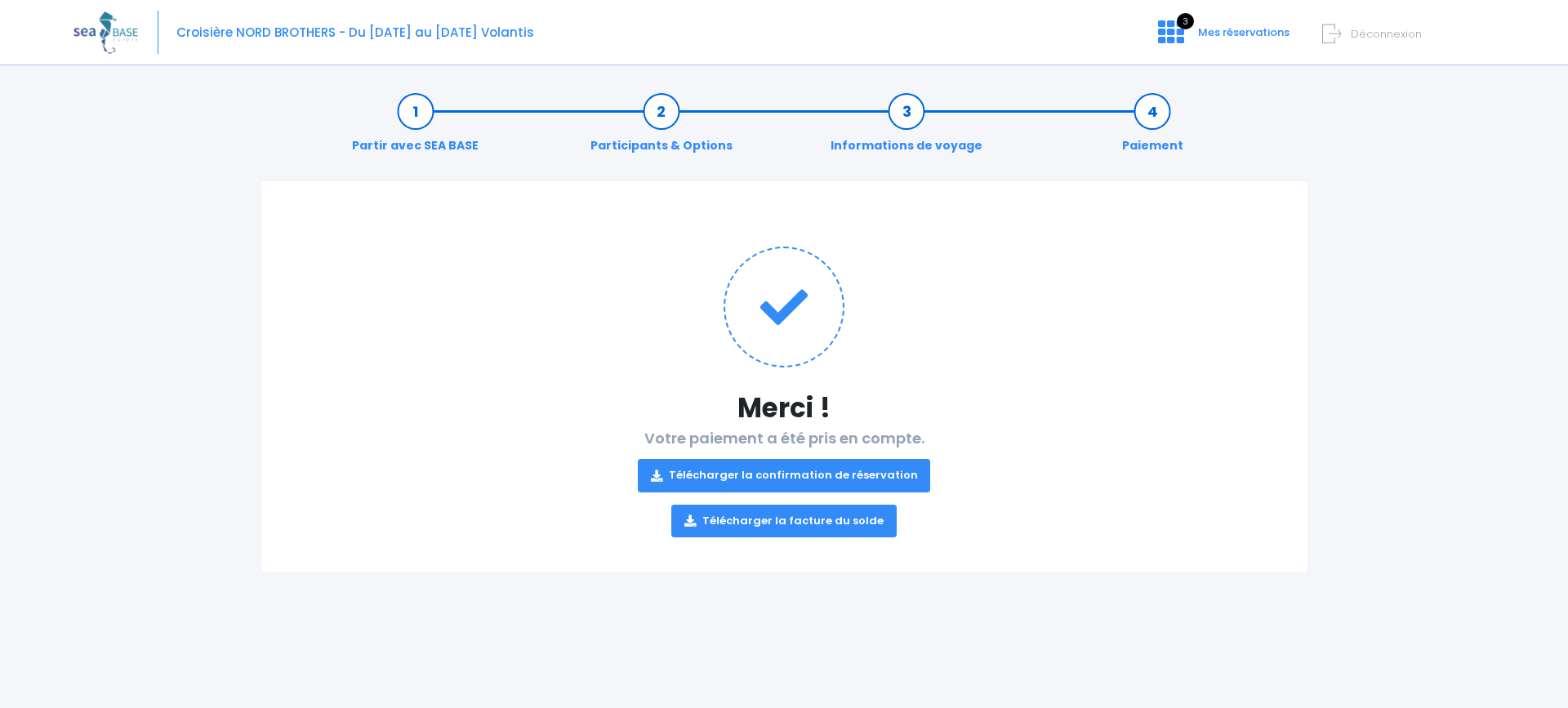
click at [772, 469] on link "Télécharger la confirmation de réservation" at bounding box center [784, 475] width 293 height 33
click at [799, 518] on link "Télécharger la facture du solde" at bounding box center [784, 521] width 225 height 33
